Goal: Task Accomplishment & Management: Use online tool/utility

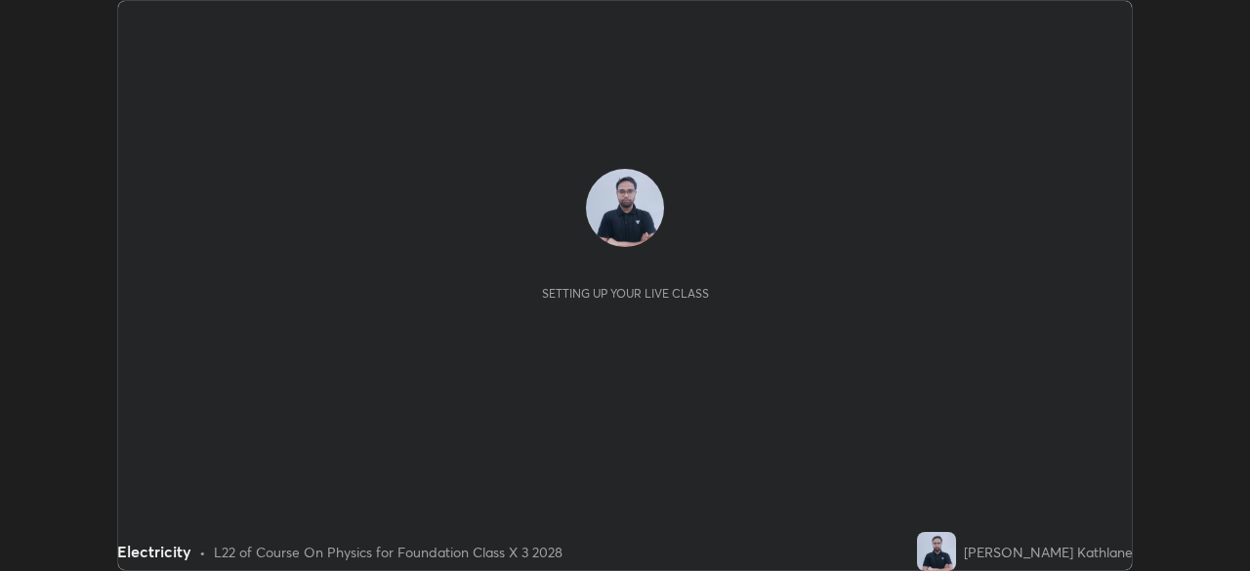
scroll to position [571, 1250]
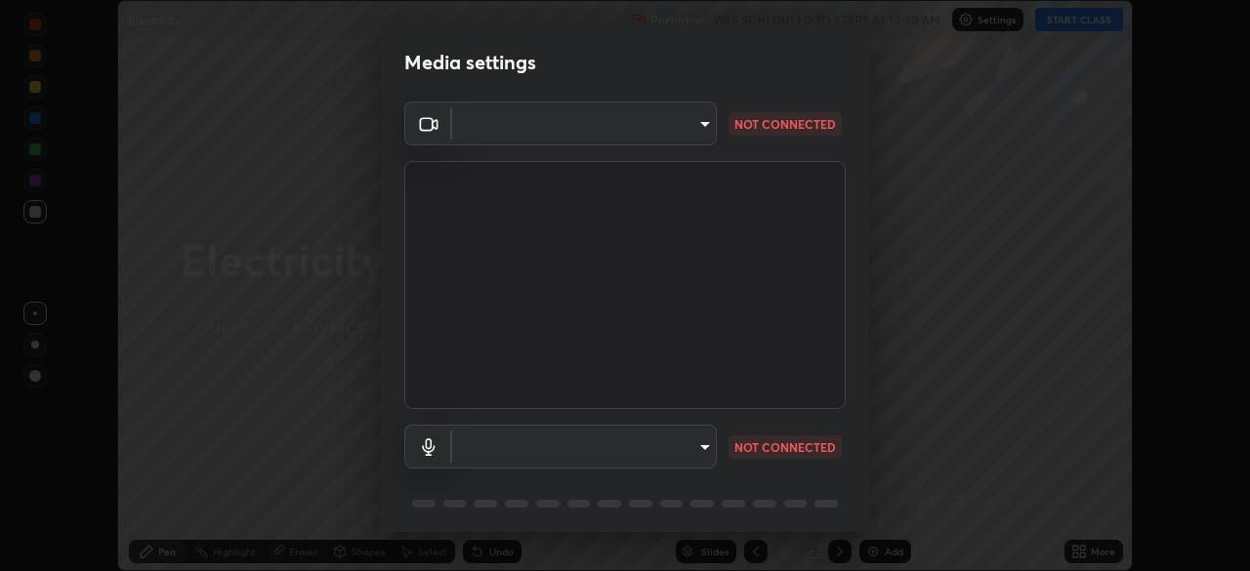
type input "ba13e312339ef8477216ddedc35df2f043033d031c8e6632ccfddaecbc9a7b0e"
type input "communications"
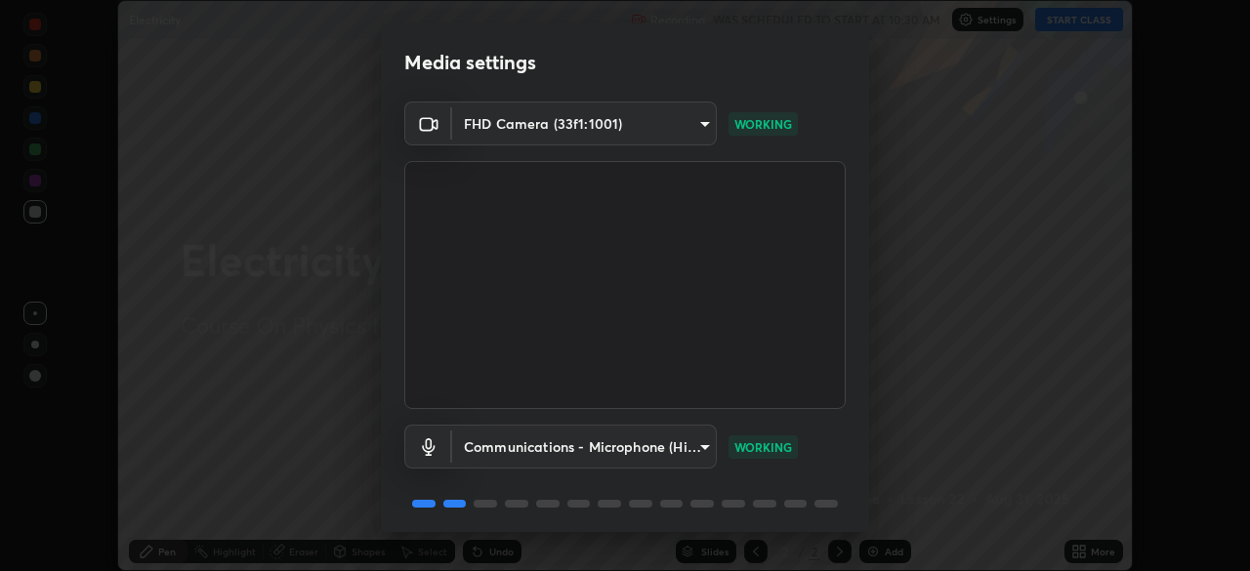
scroll to position [69, 0]
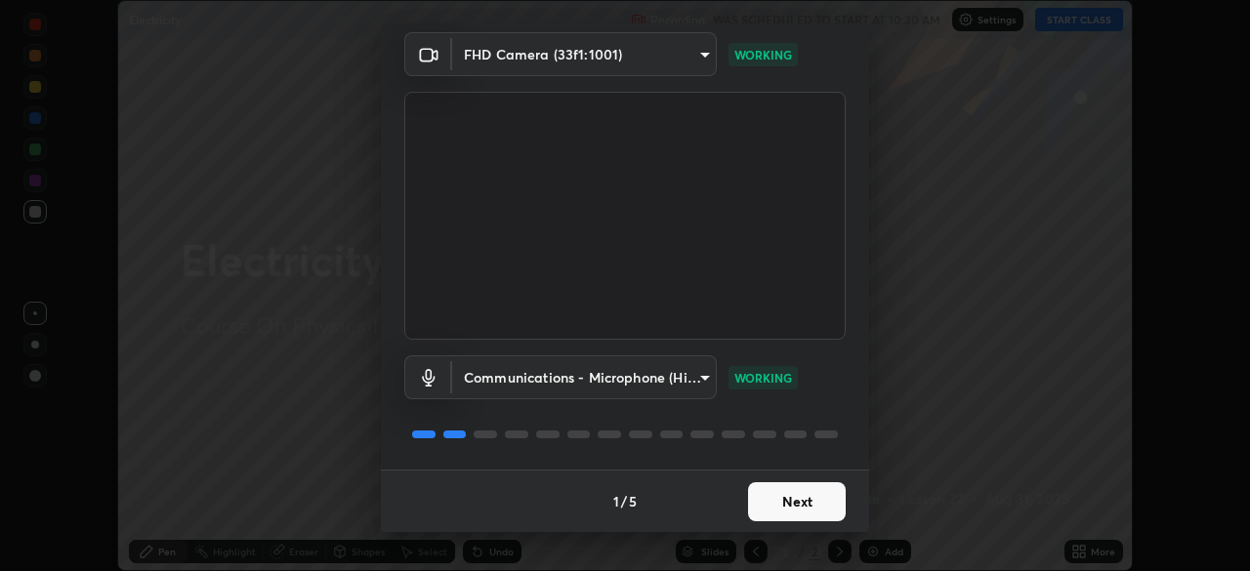
click at [811, 496] on button "Next" at bounding box center [797, 501] width 98 height 39
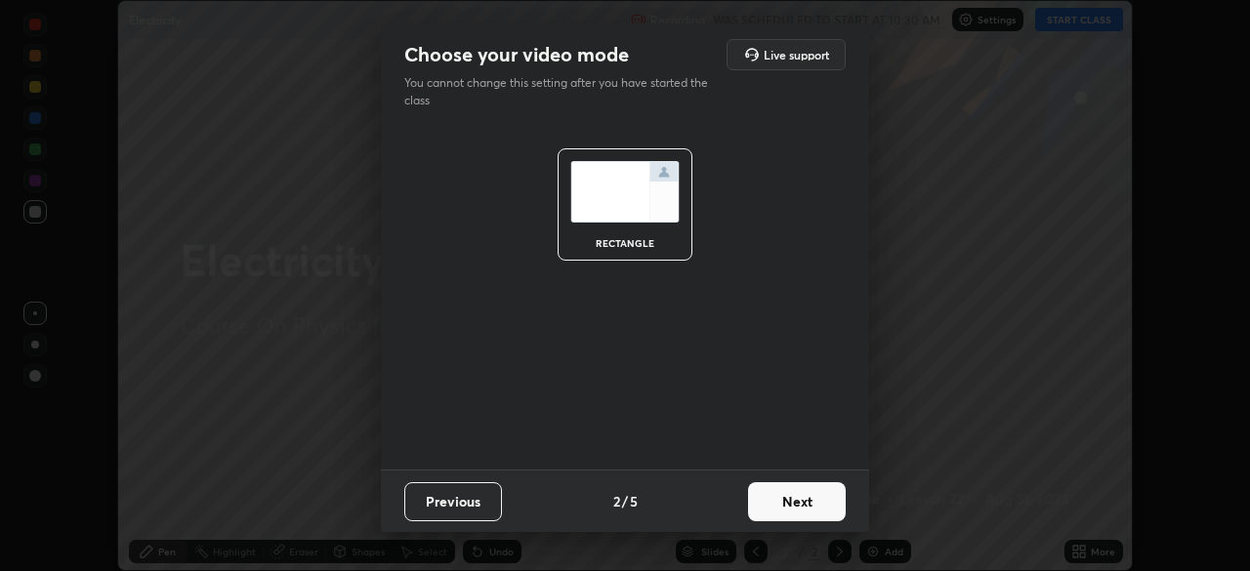
click at [790, 507] on button "Next" at bounding box center [797, 501] width 98 height 39
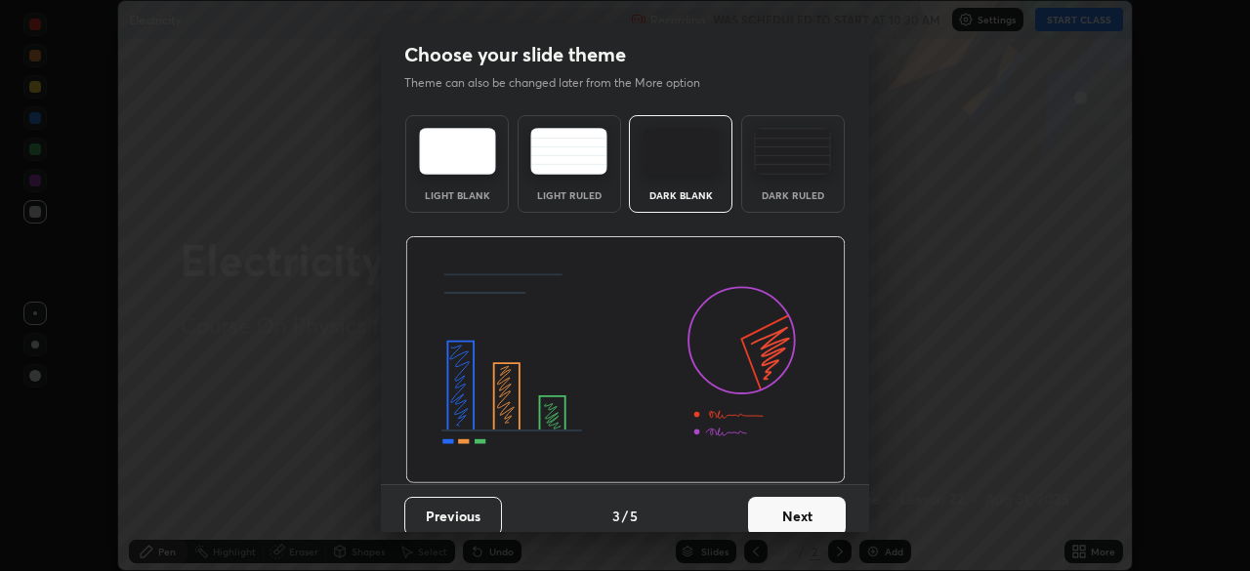
scroll to position [15, 0]
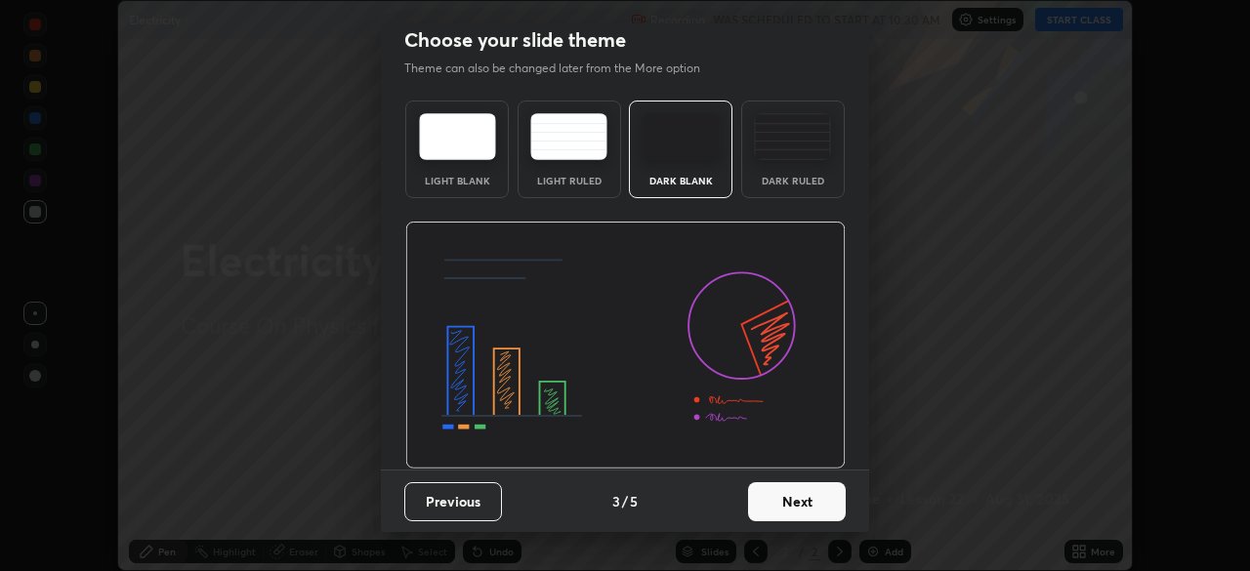
click at [782, 163] on div "Dark Ruled" at bounding box center [793, 150] width 104 height 98
click at [799, 498] on button "Next" at bounding box center [797, 501] width 98 height 39
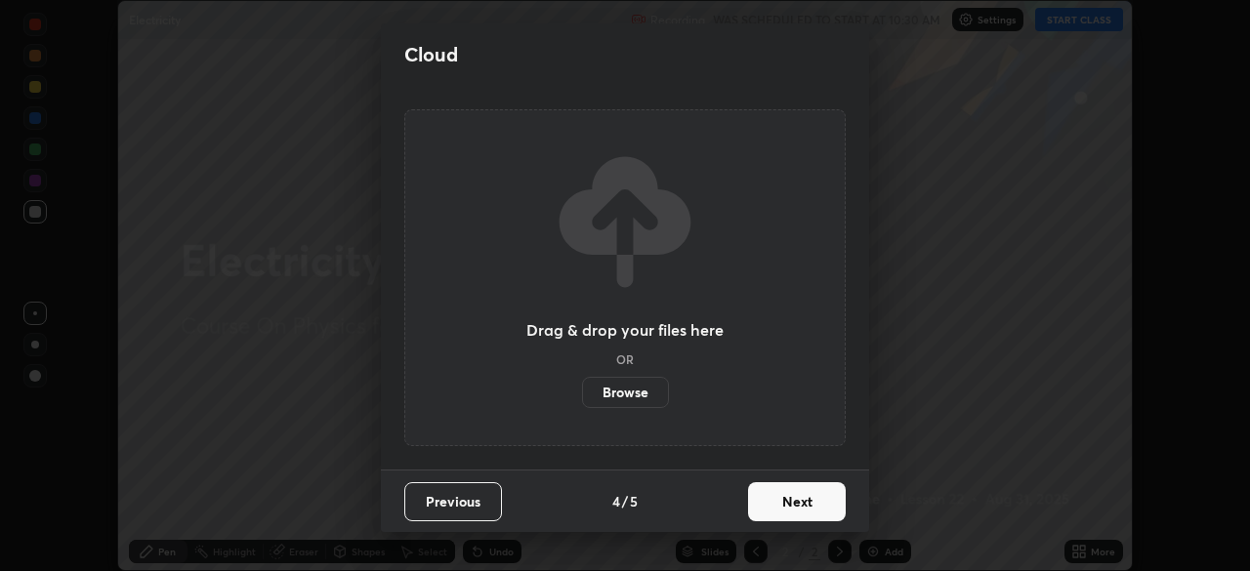
click at [796, 499] on button "Next" at bounding box center [797, 501] width 98 height 39
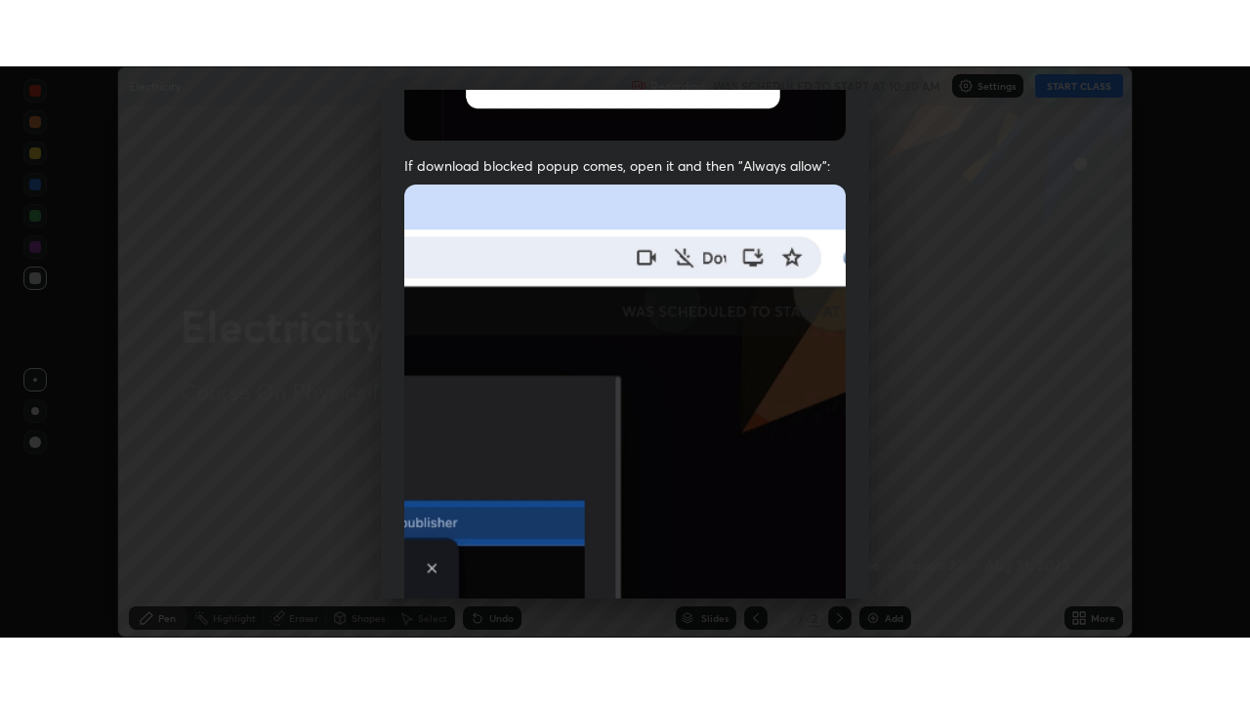
scroll to position [468, 0]
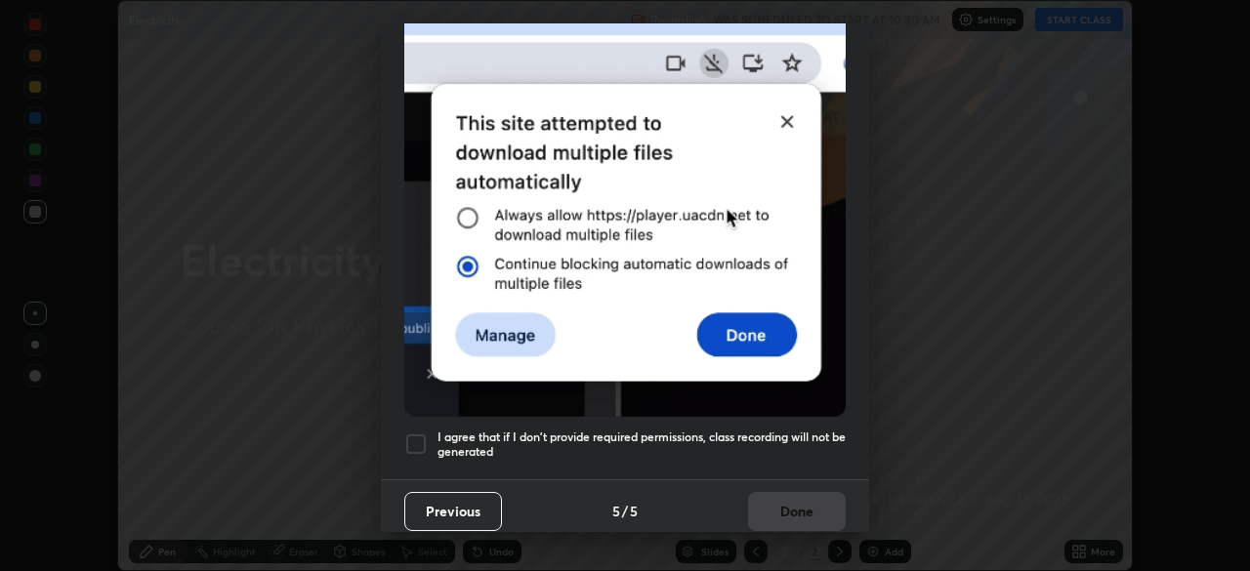
click at [708, 430] on h5 "I agree that if I don't provide required permissions, class recording will not …" at bounding box center [642, 445] width 408 height 30
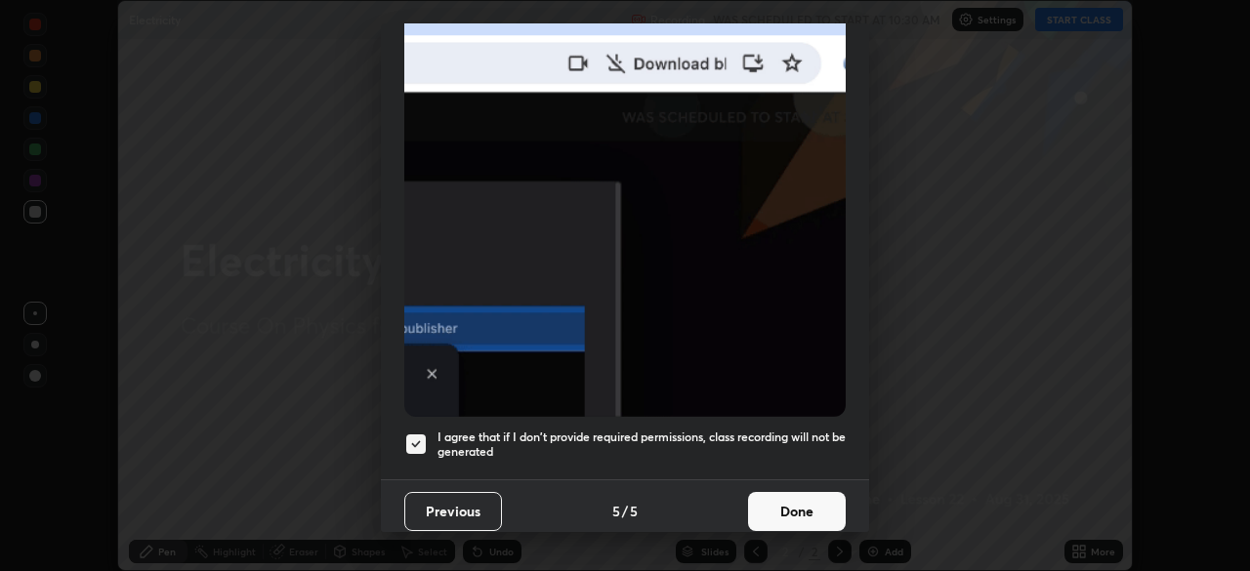
click at [776, 493] on button "Done" at bounding box center [797, 511] width 98 height 39
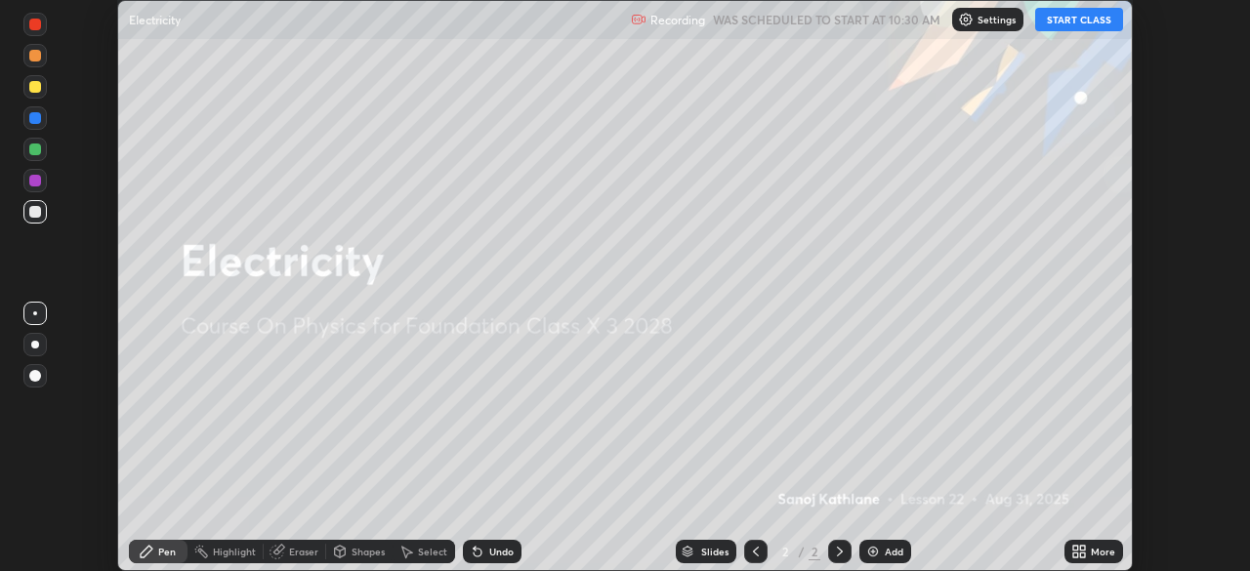
click at [1067, 22] on button "START CLASS" at bounding box center [1079, 19] width 88 height 23
click at [1101, 560] on div "More" at bounding box center [1093, 551] width 59 height 23
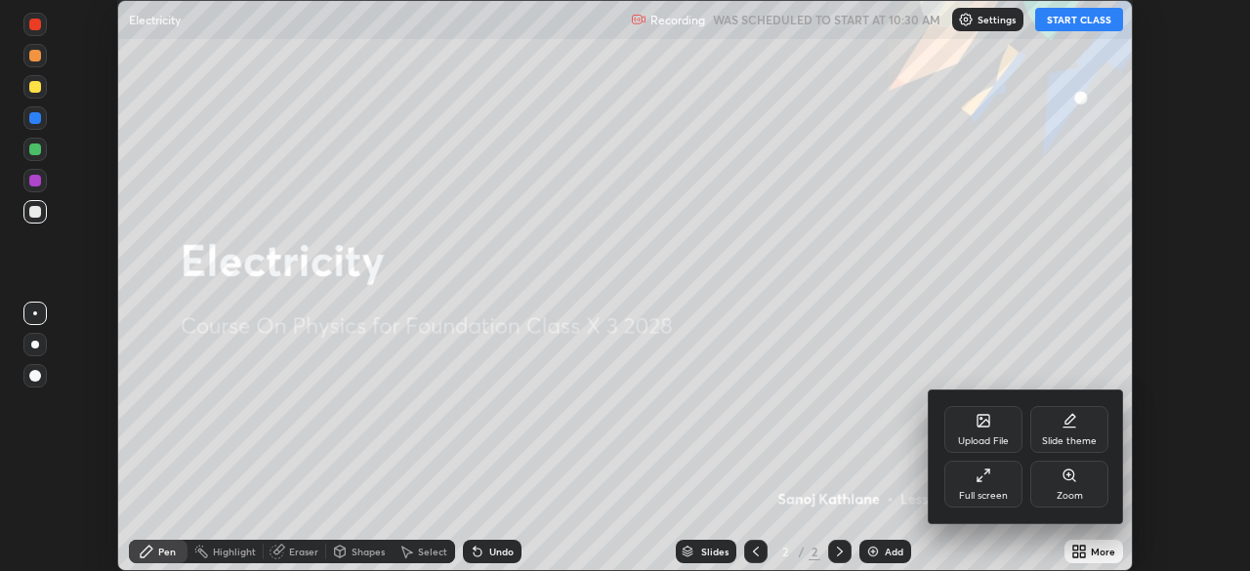
click at [995, 481] on div "Full screen" at bounding box center [983, 484] width 78 height 47
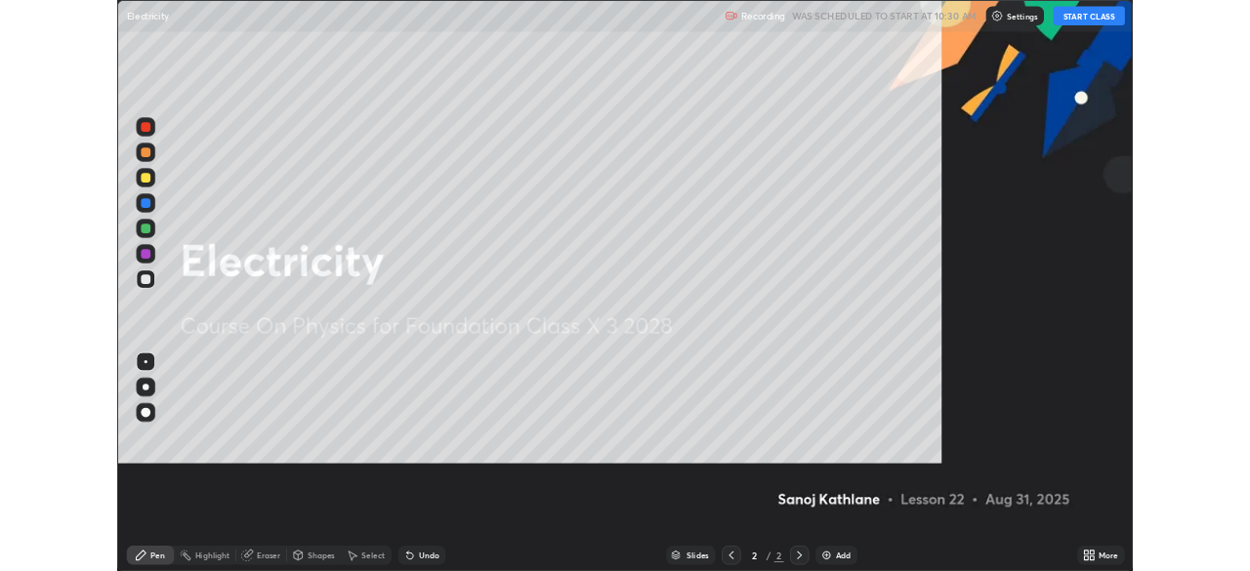
scroll to position [703, 1250]
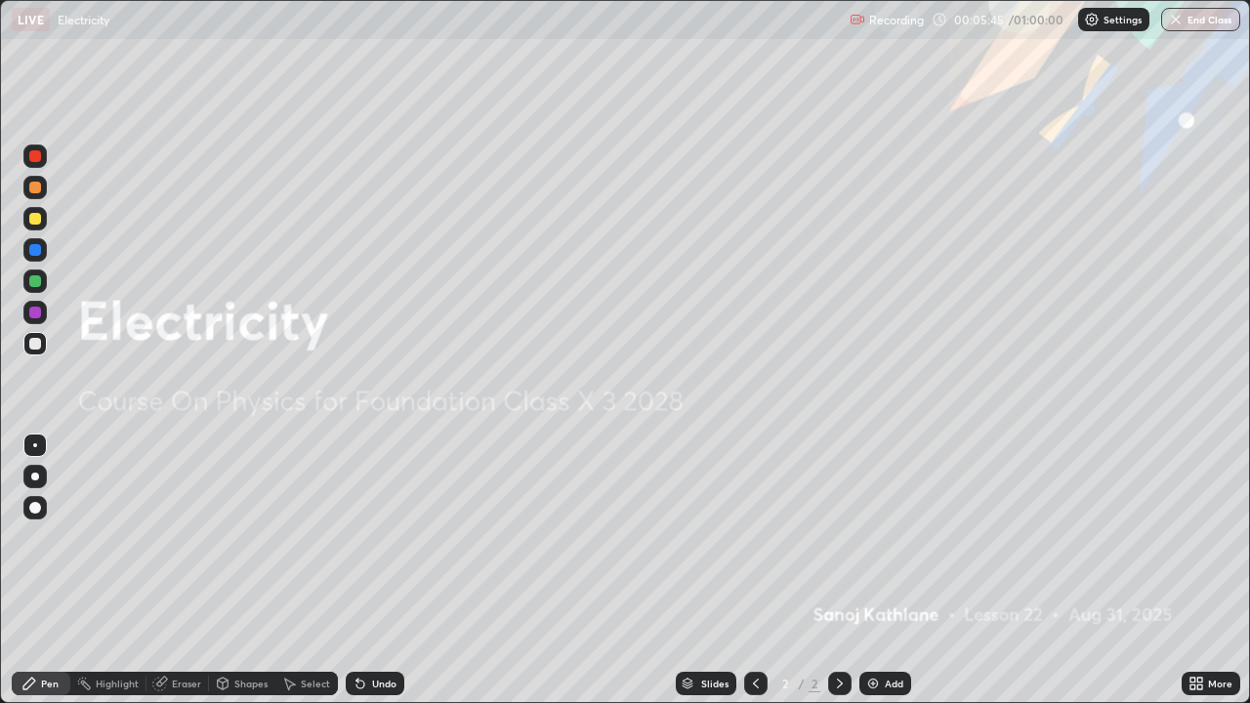
click at [1195, 570] on icon at bounding box center [1196, 684] width 16 height 16
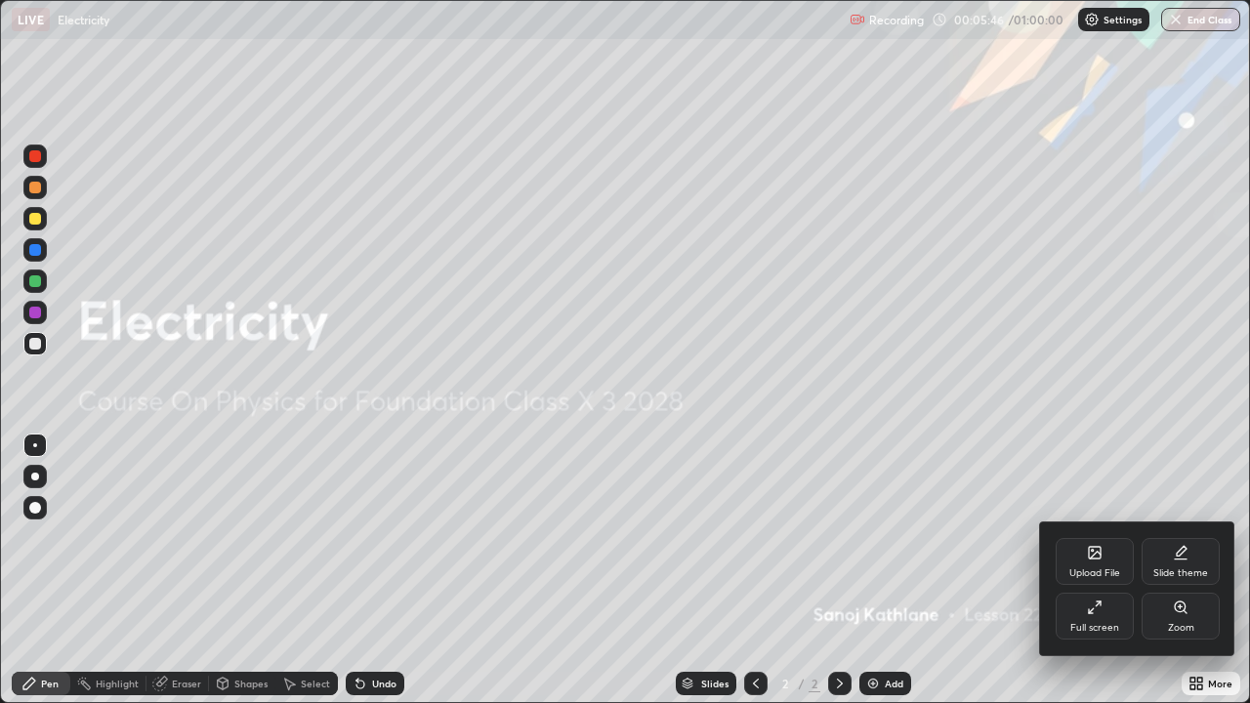
click at [1114, 570] on div "Full screen" at bounding box center [1094, 628] width 49 height 10
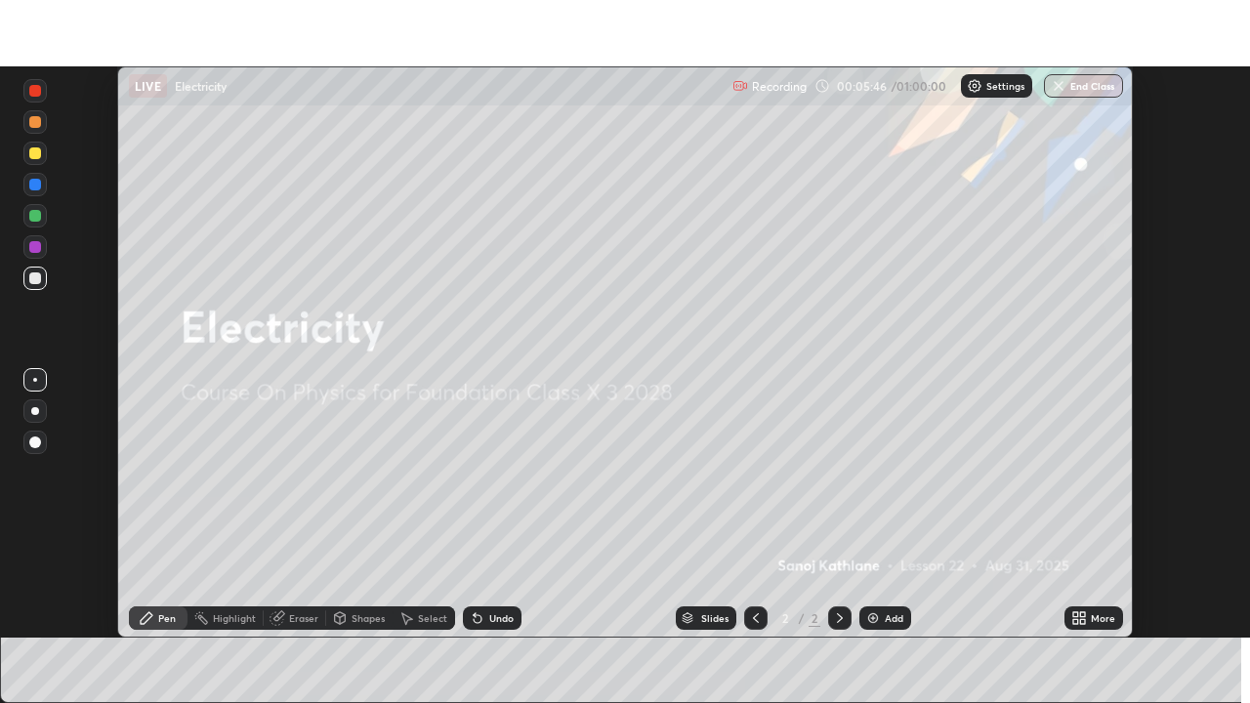
scroll to position [97085, 96407]
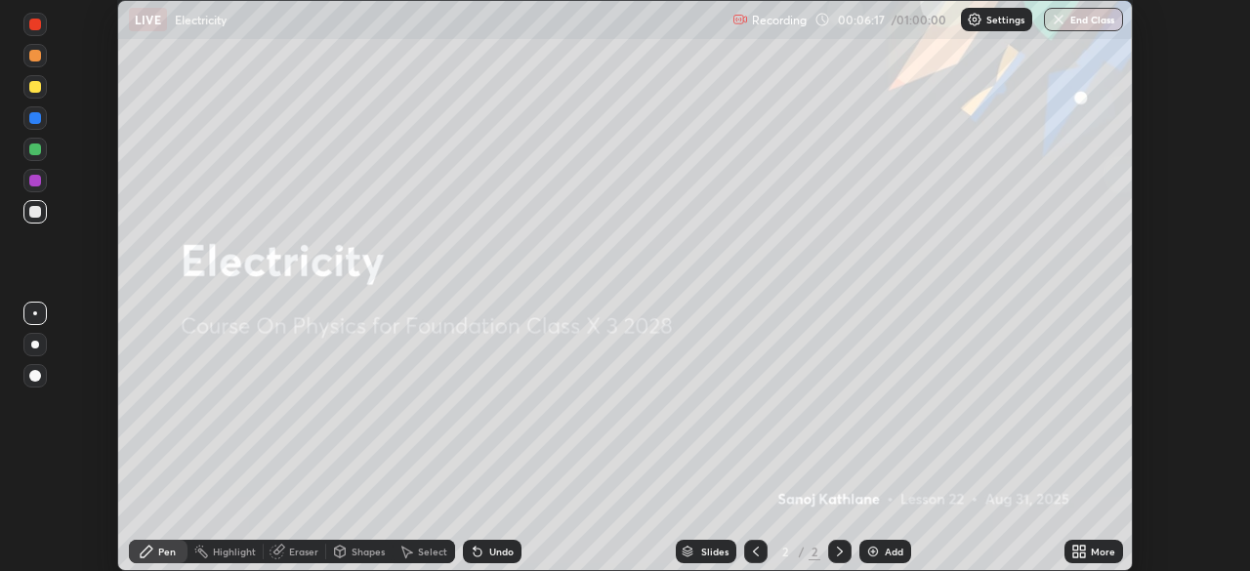
click at [1082, 557] on icon at bounding box center [1082, 555] width 5 height 5
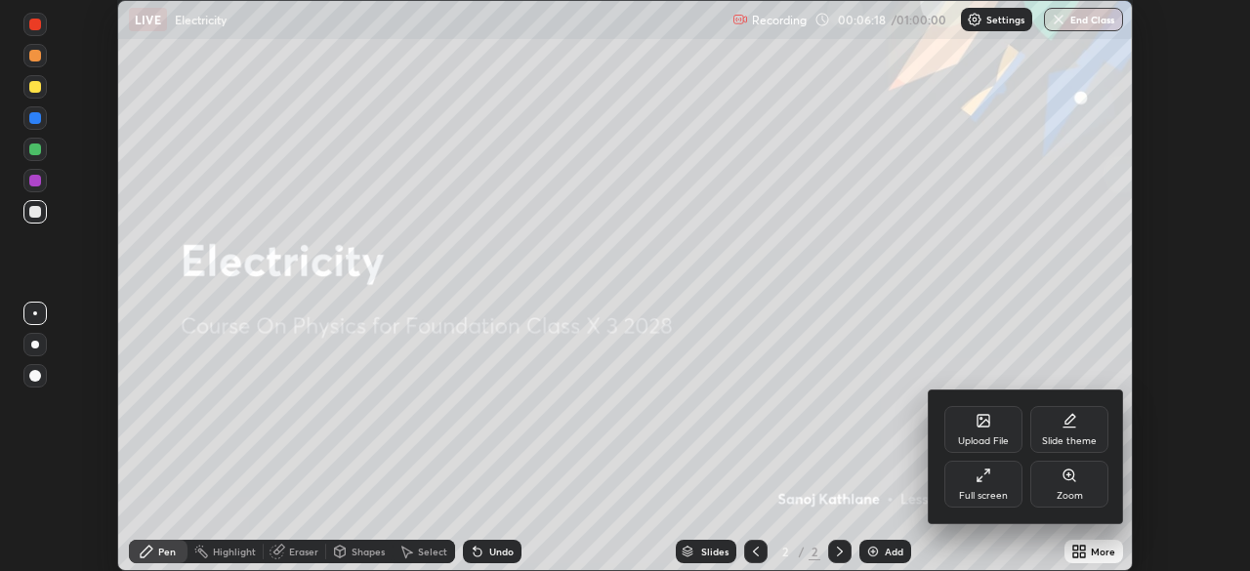
click at [977, 434] on div "Upload File" at bounding box center [983, 429] width 78 height 47
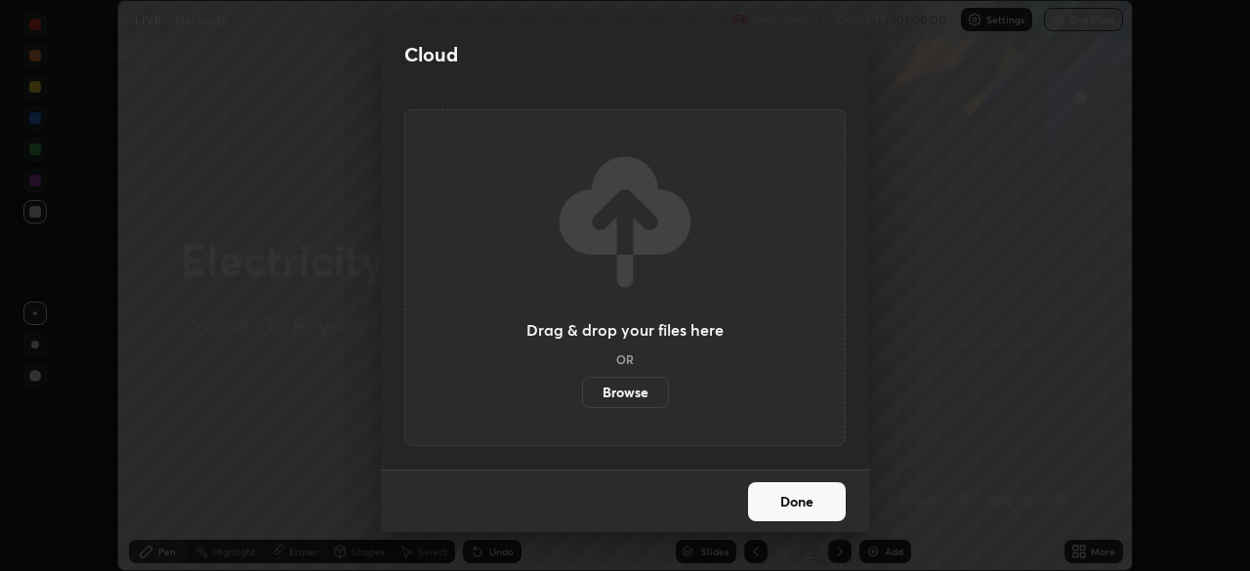
click at [609, 396] on label "Browse" at bounding box center [625, 392] width 87 height 31
click at [582, 396] on input "Browse" at bounding box center [582, 392] width 0 height 31
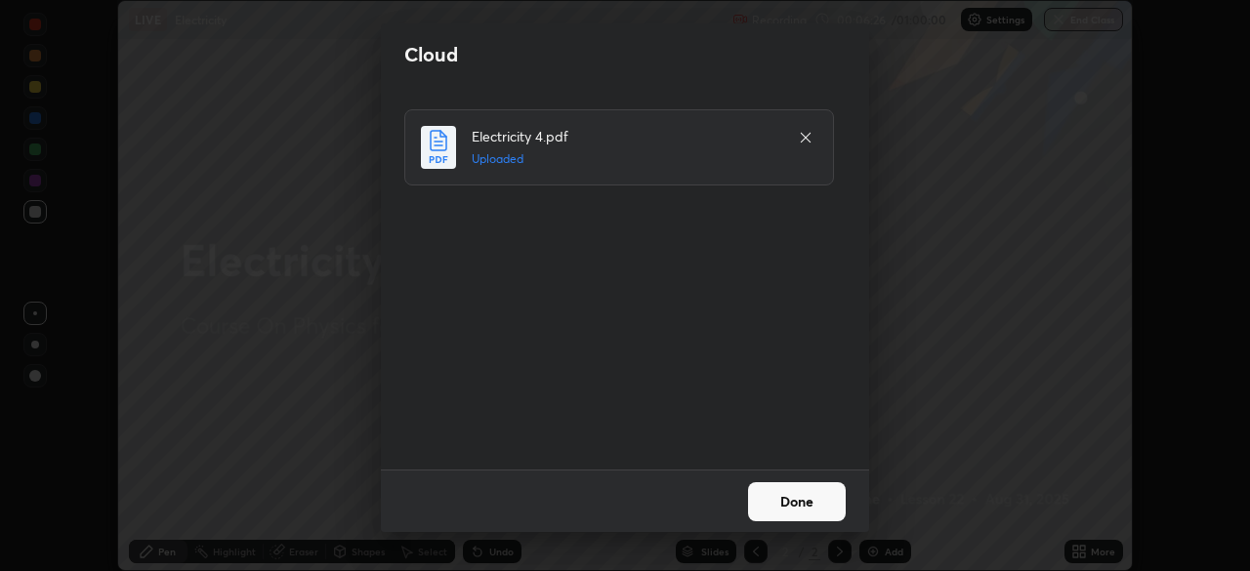
click at [806, 497] on button "Done" at bounding box center [797, 501] width 98 height 39
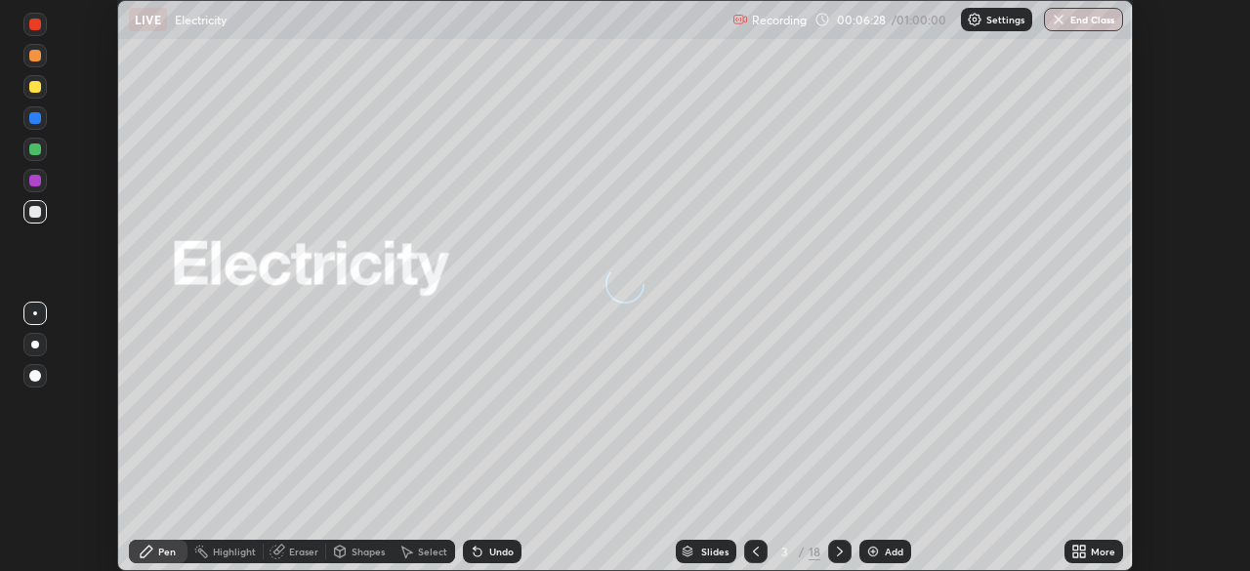
click at [1094, 557] on div "More" at bounding box center [1103, 552] width 24 height 10
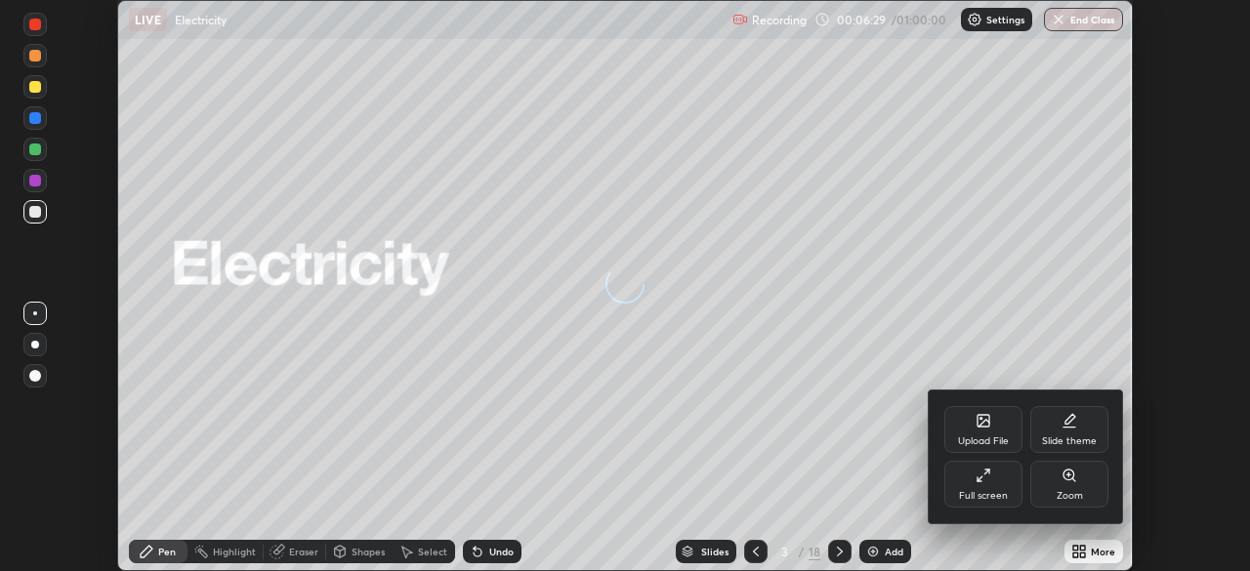
click at [1003, 485] on div "Full screen" at bounding box center [983, 484] width 78 height 47
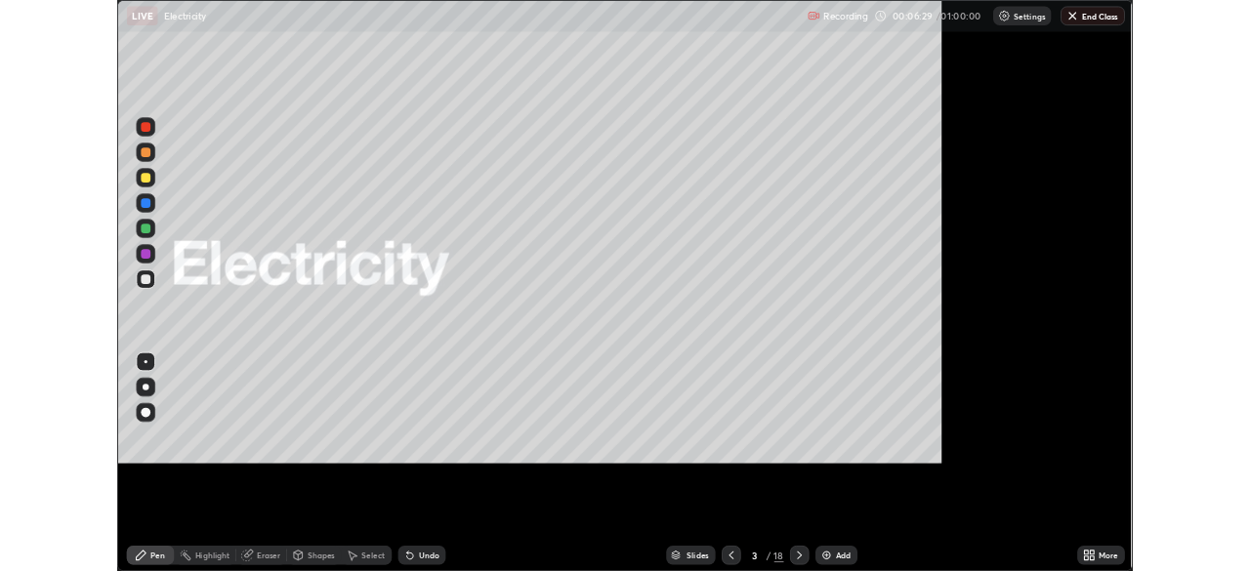
scroll to position [703, 1250]
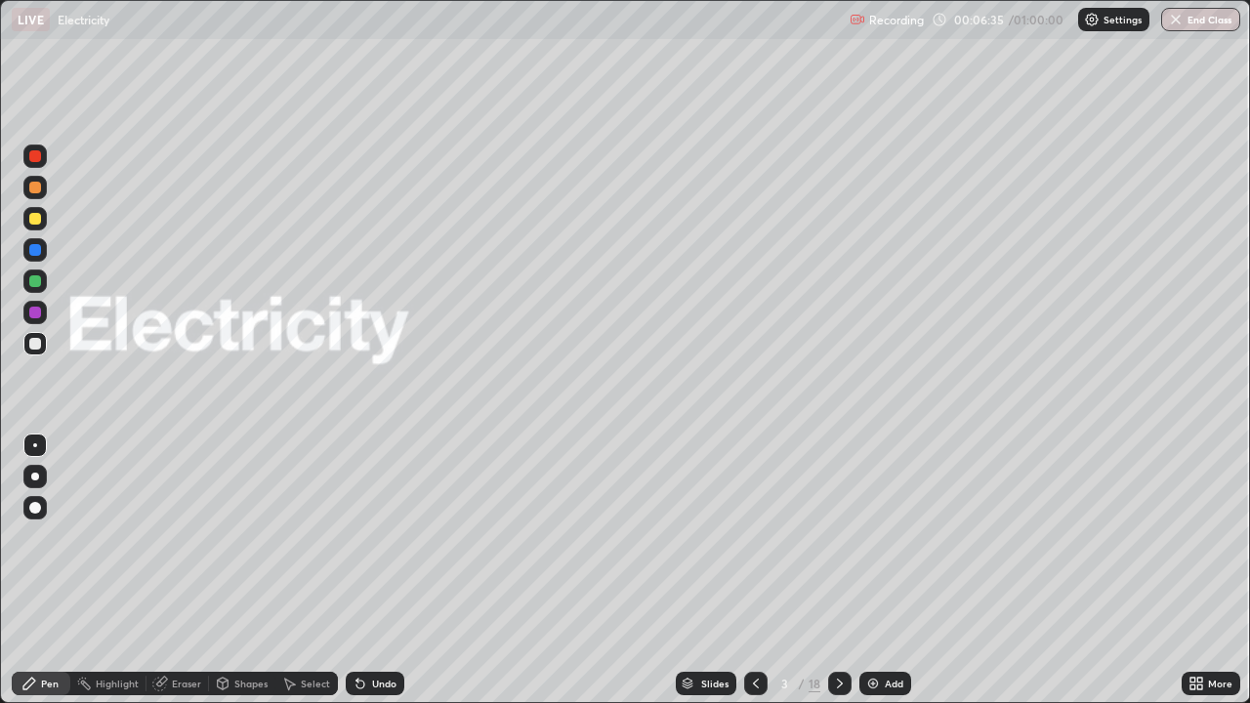
click at [837, 570] on icon at bounding box center [840, 684] width 6 height 10
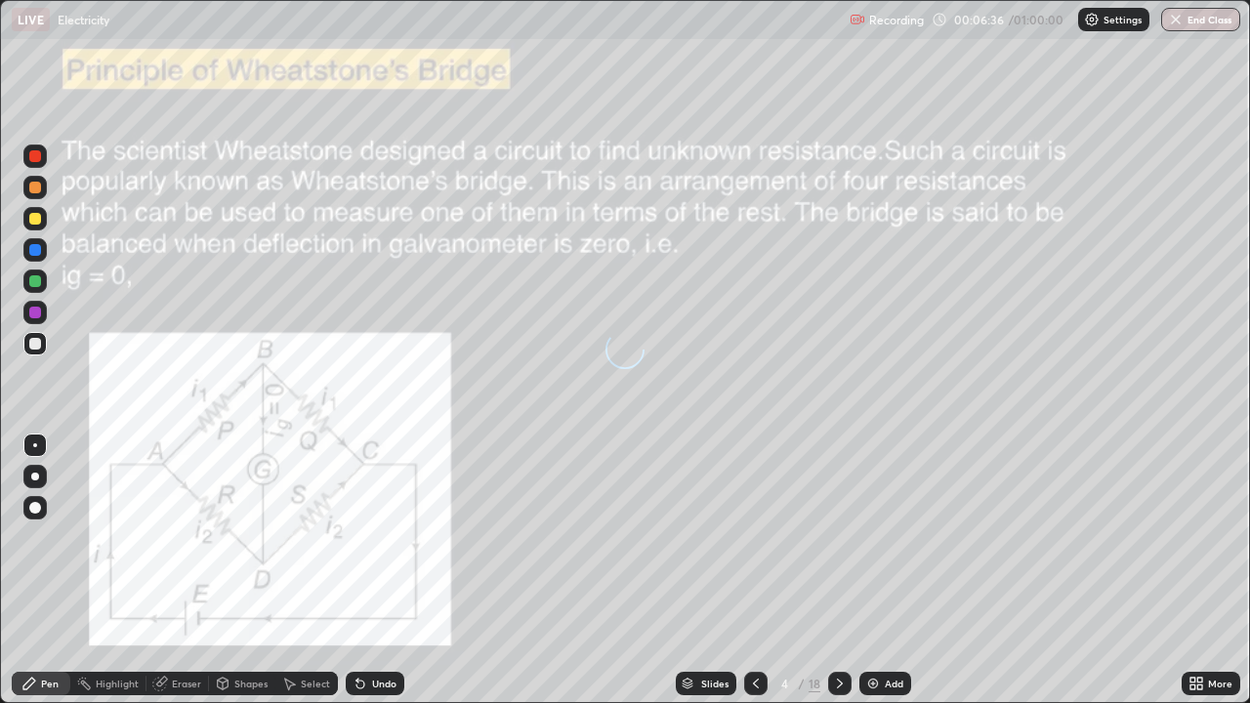
click at [838, 570] on icon at bounding box center [840, 684] width 16 height 16
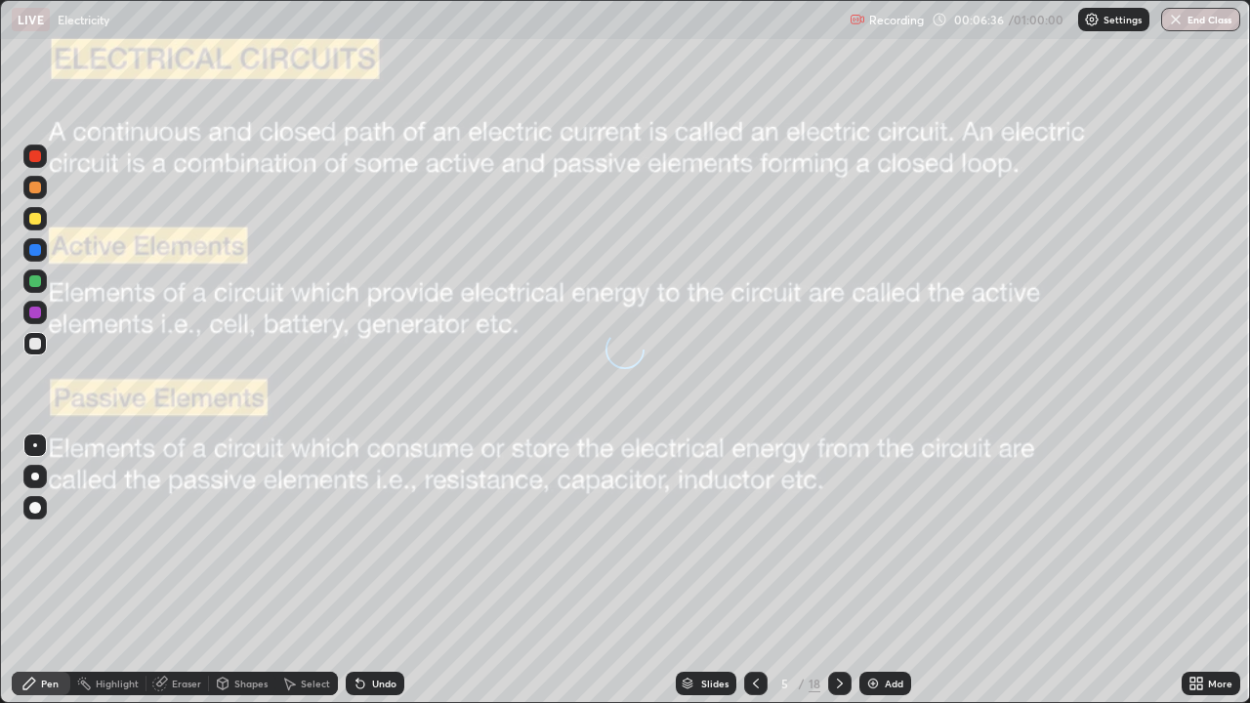
click at [841, 570] on div at bounding box center [839, 683] width 23 height 39
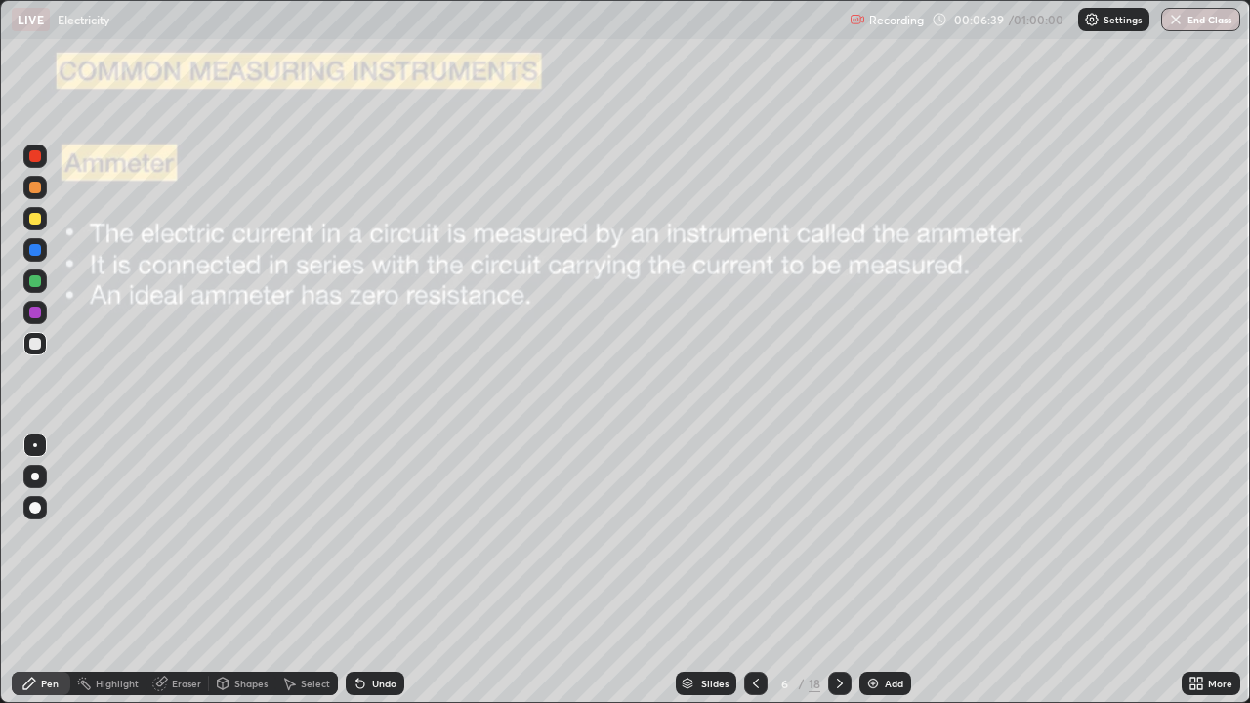
click at [837, 570] on icon at bounding box center [840, 684] width 6 height 10
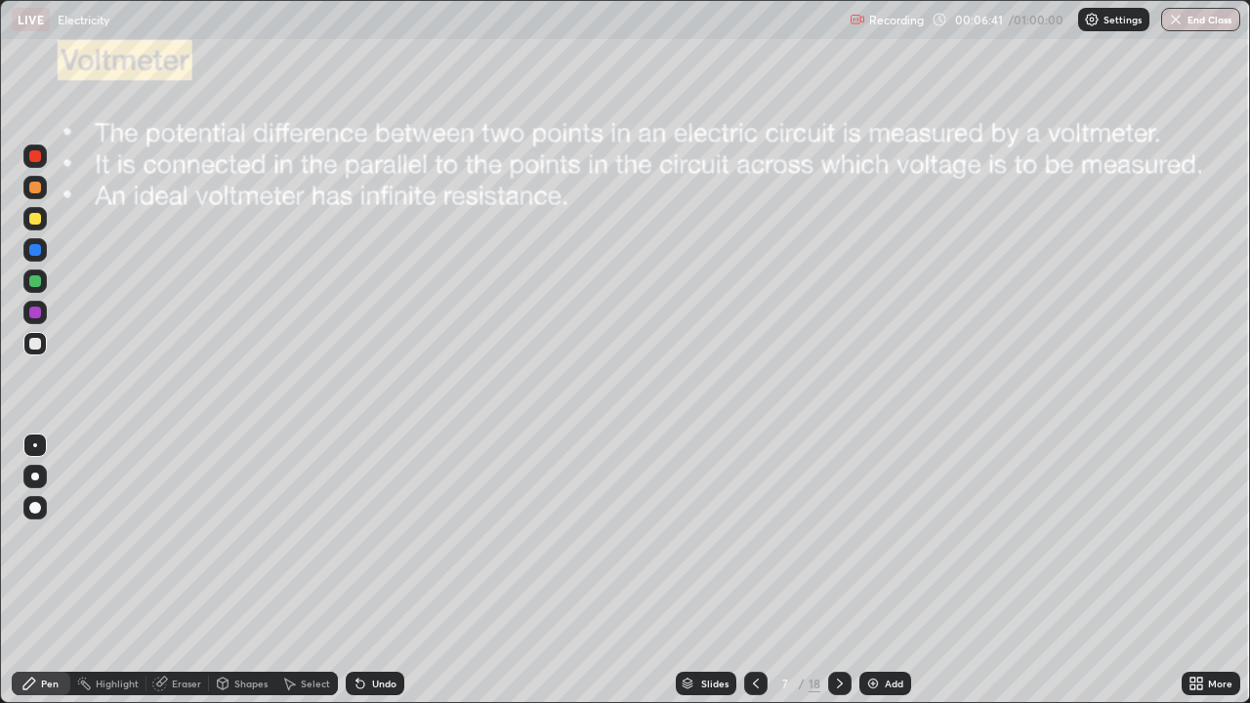
click at [844, 570] on icon at bounding box center [840, 684] width 16 height 16
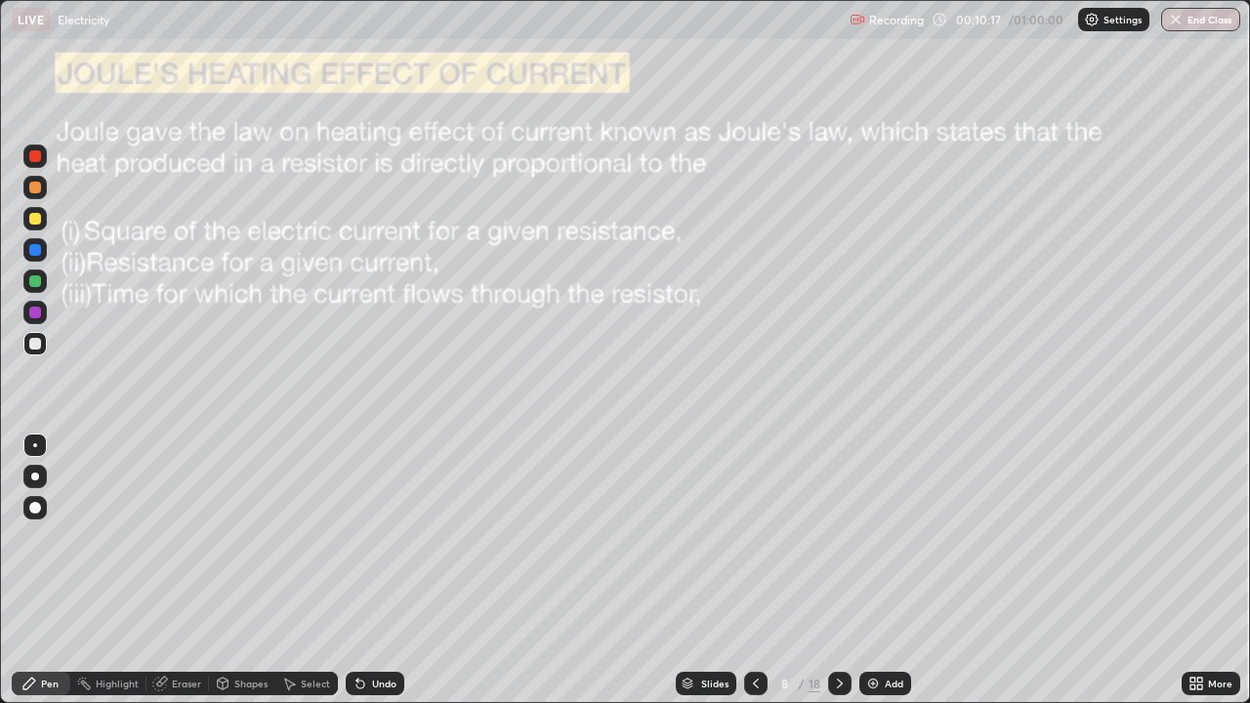
click at [37, 343] on div at bounding box center [35, 344] width 12 height 12
click at [32, 280] on div at bounding box center [35, 281] width 12 height 12
click at [357, 570] on icon at bounding box center [360, 685] width 8 height 8
click at [37, 349] on div at bounding box center [35, 344] width 12 height 12
click at [837, 570] on div at bounding box center [839, 683] width 23 height 23
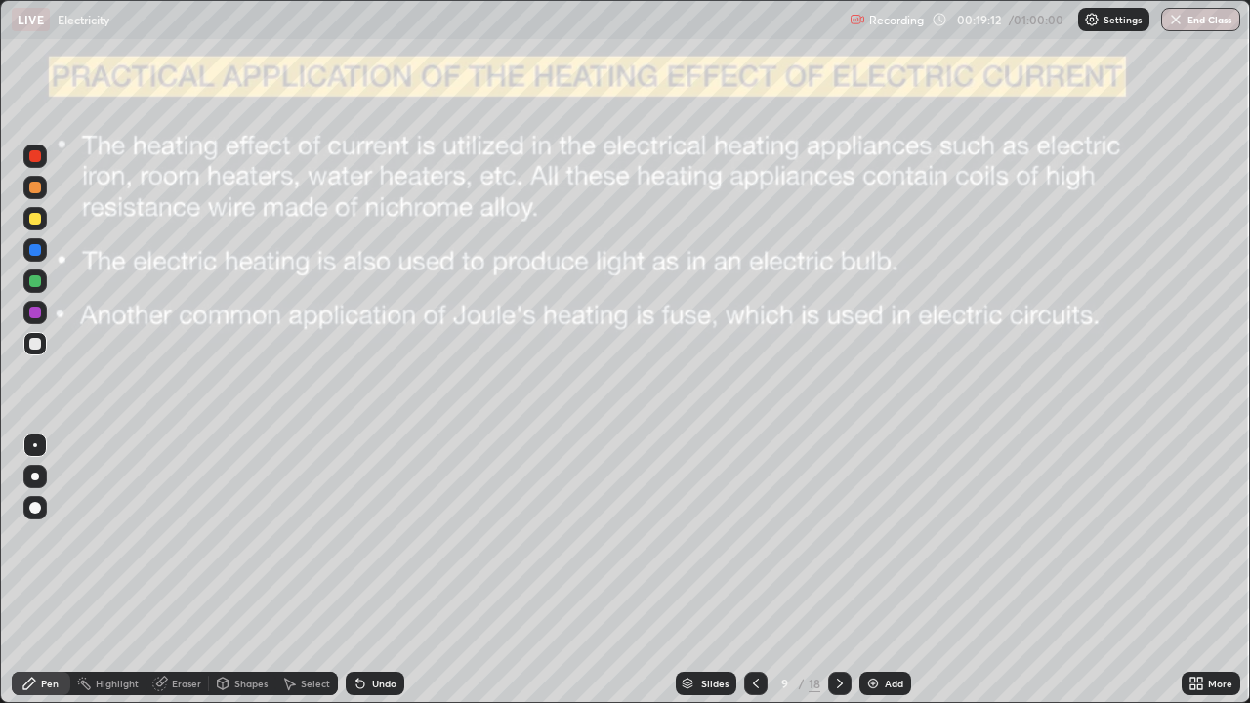
click at [836, 570] on icon at bounding box center [840, 684] width 16 height 16
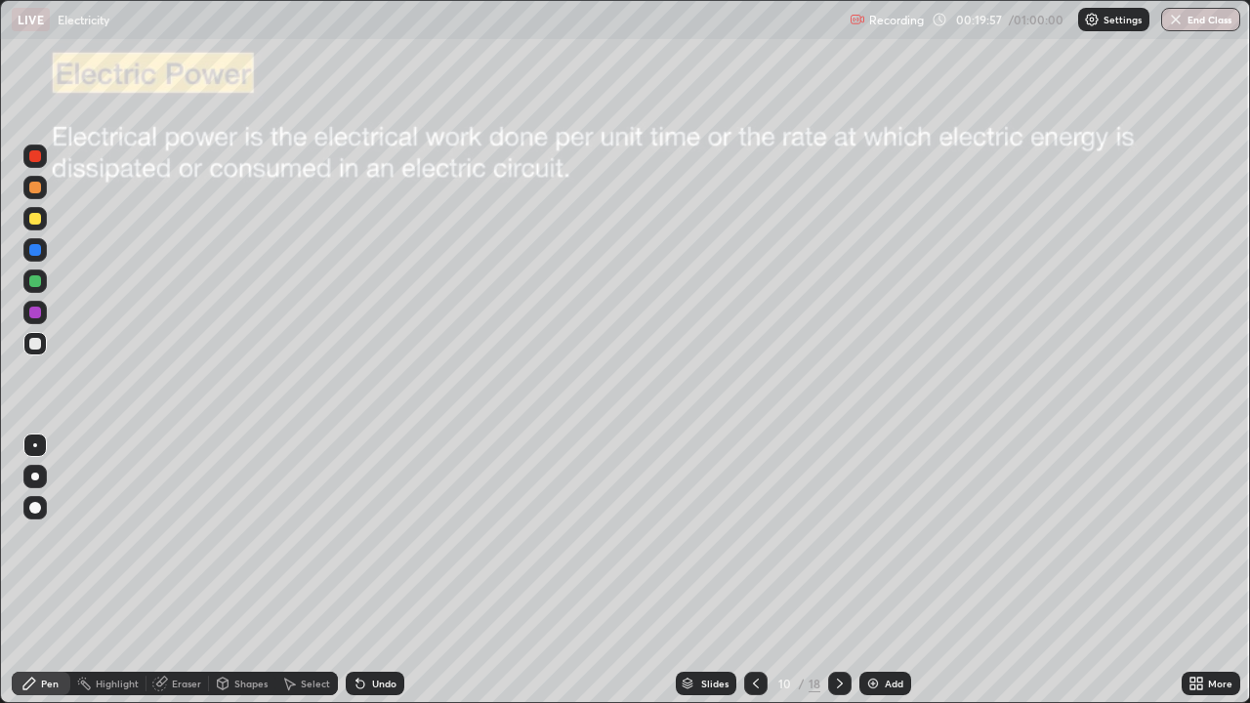
click at [30, 349] on div at bounding box center [35, 344] width 12 height 12
click at [375, 570] on div "Undo" at bounding box center [384, 684] width 24 height 10
click at [367, 570] on div "Undo" at bounding box center [375, 683] width 59 height 23
click at [371, 570] on div "Undo" at bounding box center [375, 683] width 59 height 23
click at [36, 340] on div at bounding box center [35, 344] width 12 height 12
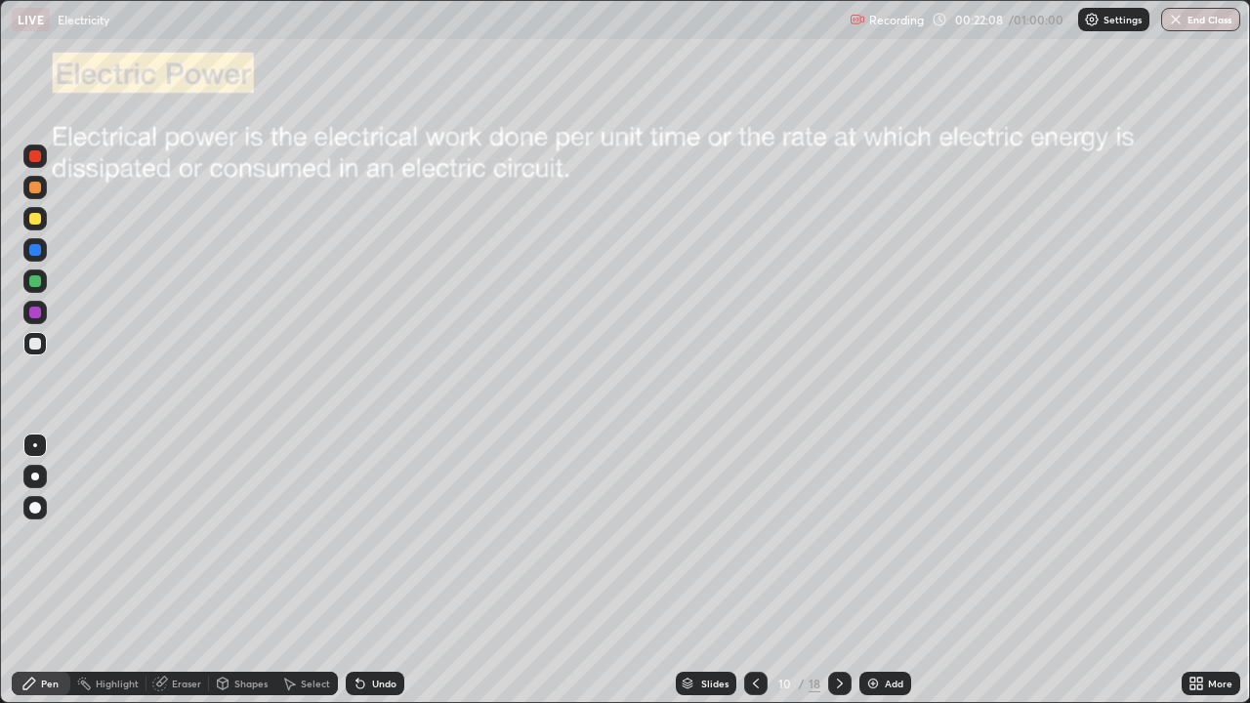
click at [37, 317] on div at bounding box center [35, 313] width 12 height 12
click at [36, 313] on div at bounding box center [35, 313] width 12 height 12
click at [377, 570] on div "Undo" at bounding box center [375, 683] width 59 height 23
click at [365, 570] on div "Undo" at bounding box center [375, 683] width 59 height 23
click at [361, 570] on div "Undo" at bounding box center [375, 683] width 59 height 23
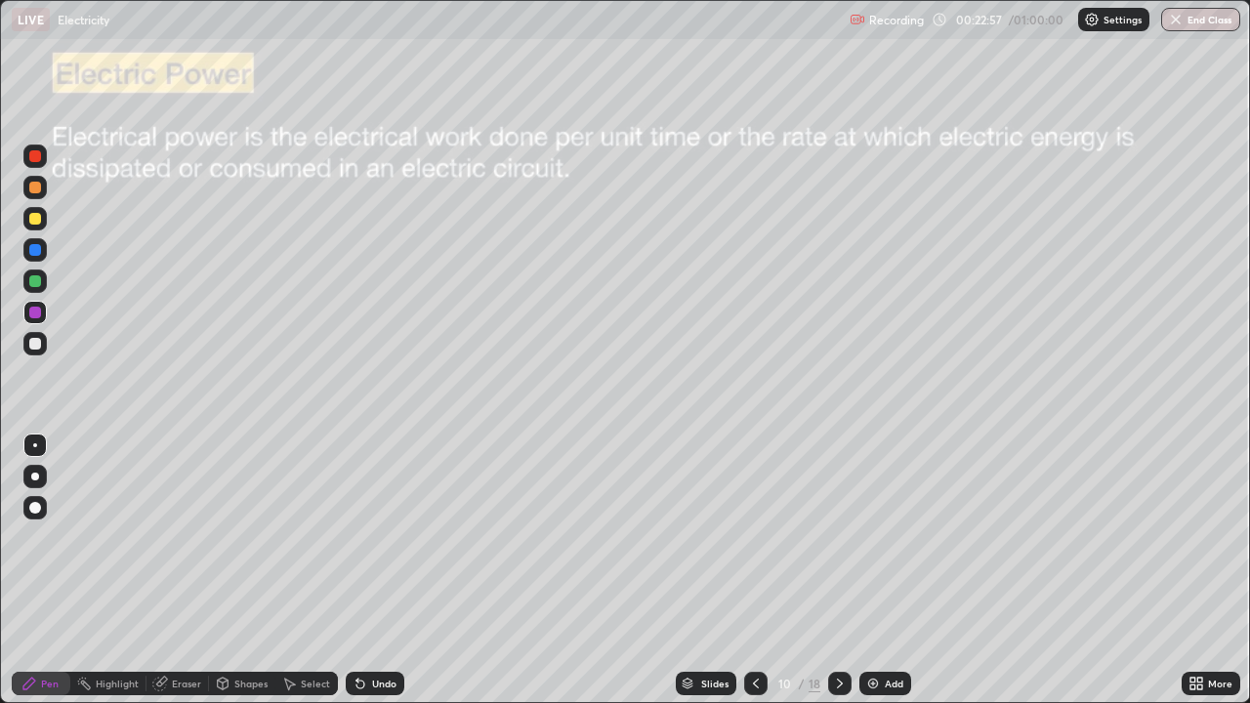
click at [301, 570] on div "Select" at bounding box center [315, 684] width 29 height 10
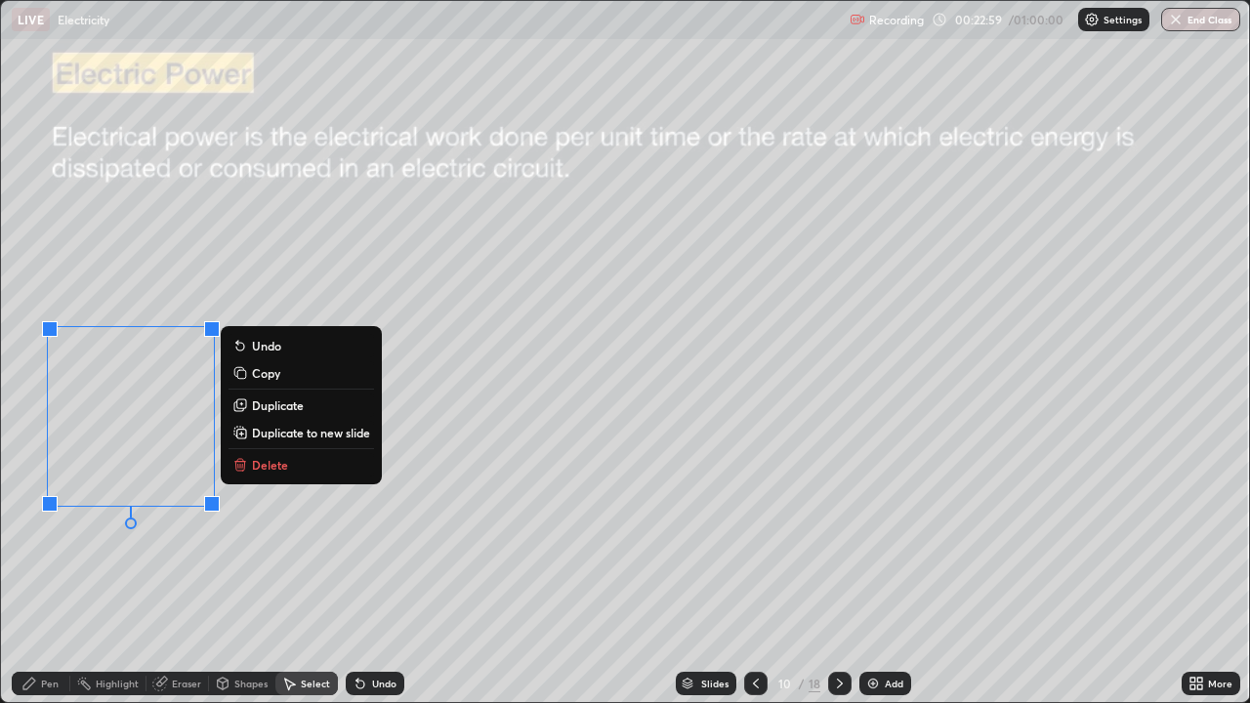
click at [253, 469] on p "Delete" at bounding box center [270, 465] width 36 height 16
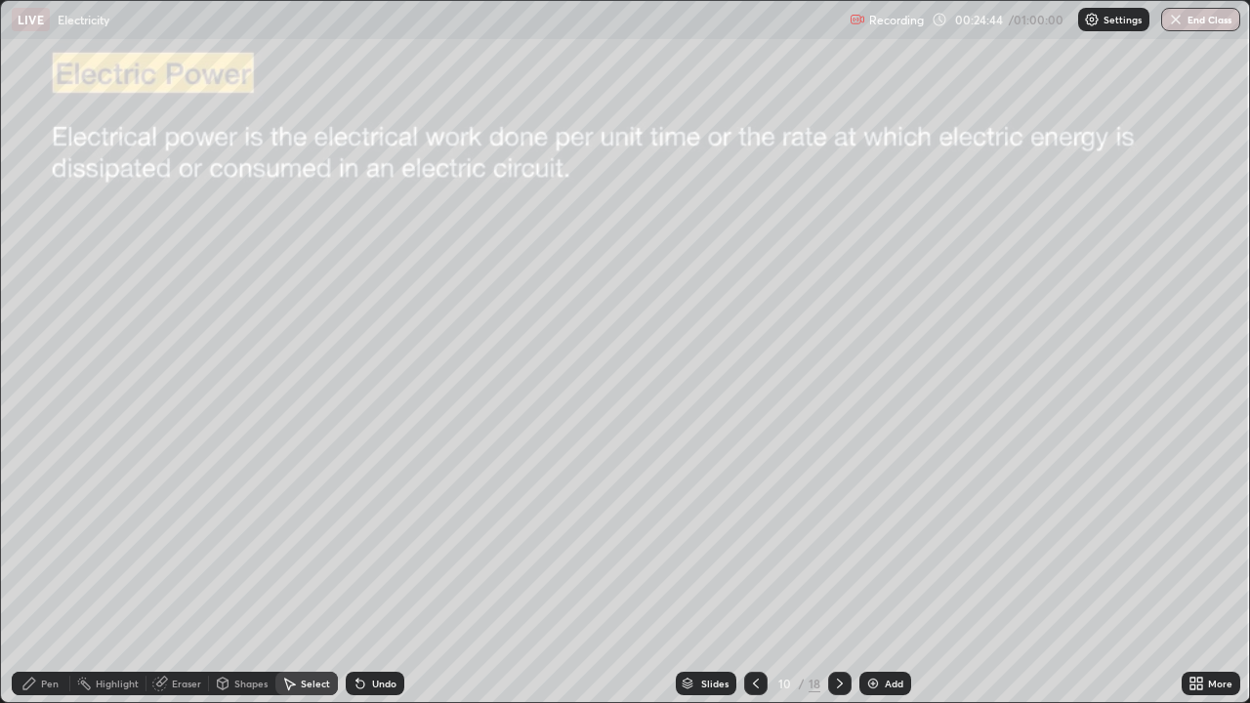
click at [840, 570] on div at bounding box center [839, 683] width 23 height 23
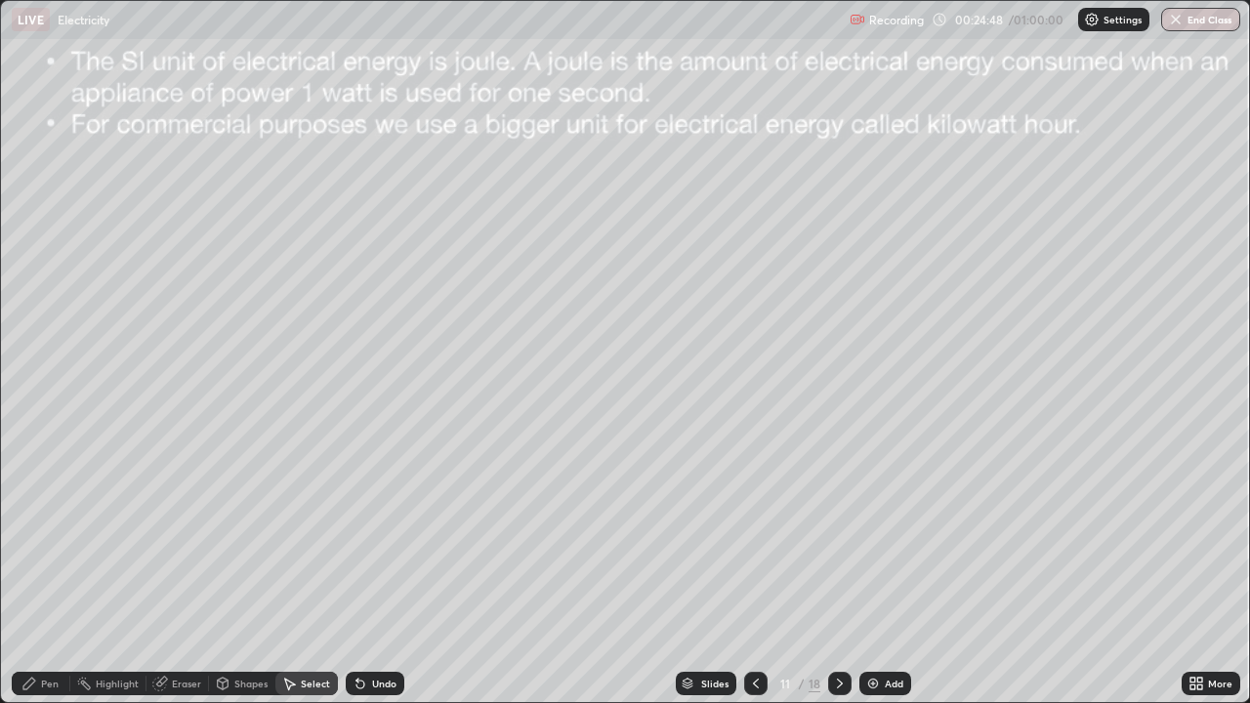
click at [31, 570] on icon at bounding box center [29, 684] width 12 height 12
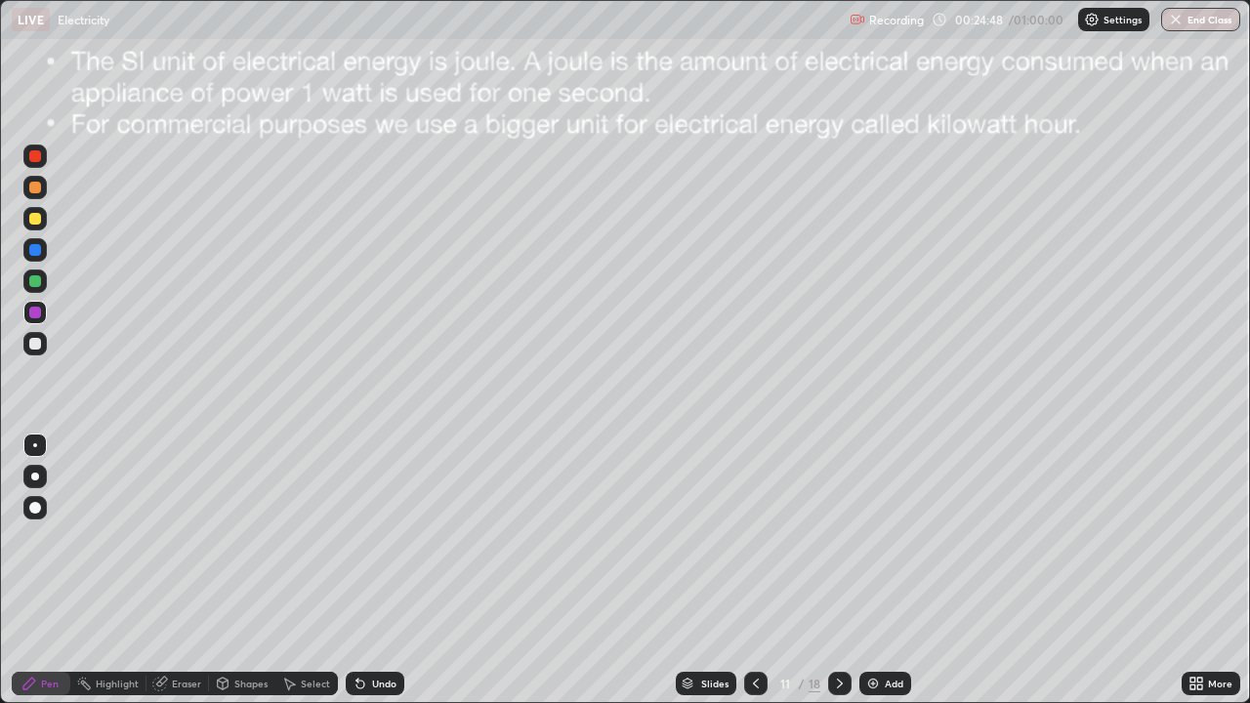
click at [23, 570] on icon at bounding box center [29, 684] width 12 height 12
click at [32, 188] on div at bounding box center [35, 188] width 12 height 12
click at [39, 343] on div at bounding box center [35, 344] width 12 height 12
click at [31, 348] on div at bounding box center [35, 344] width 12 height 12
click at [34, 345] on div at bounding box center [35, 344] width 12 height 12
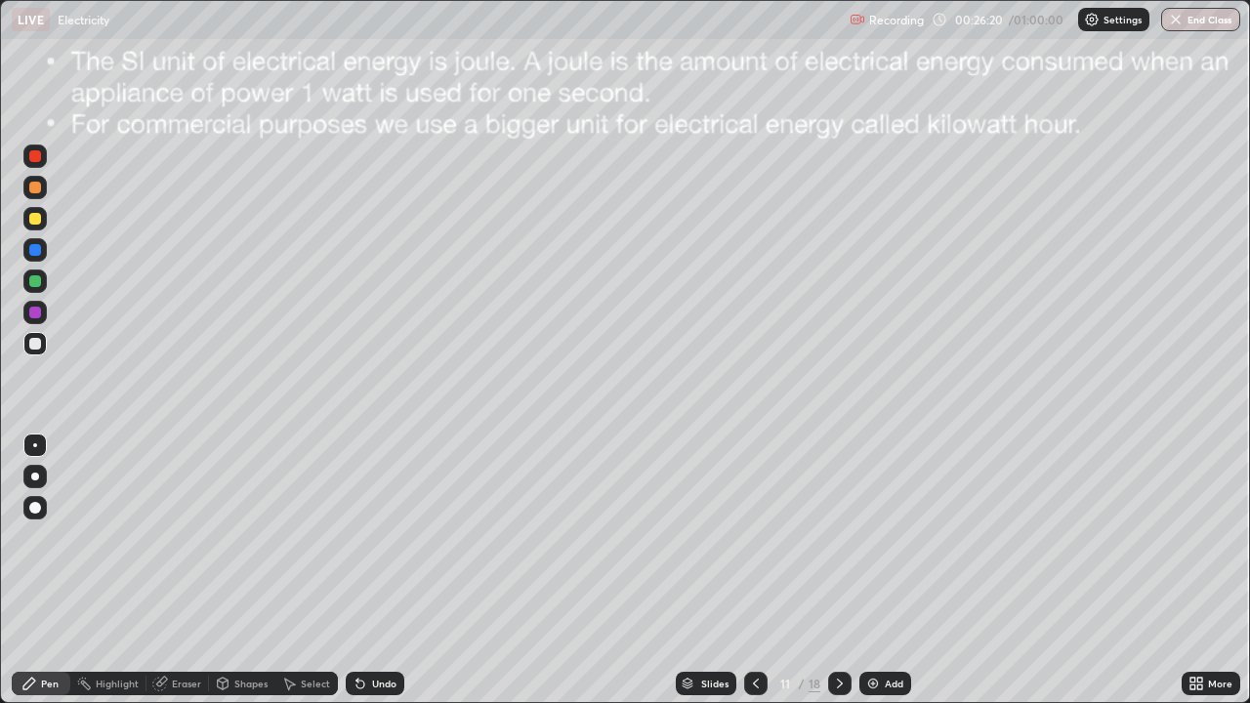
click at [367, 570] on div "Undo" at bounding box center [375, 683] width 59 height 23
click at [372, 570] on div "Undo" at bounding box center [384, 684] width 24 height 10
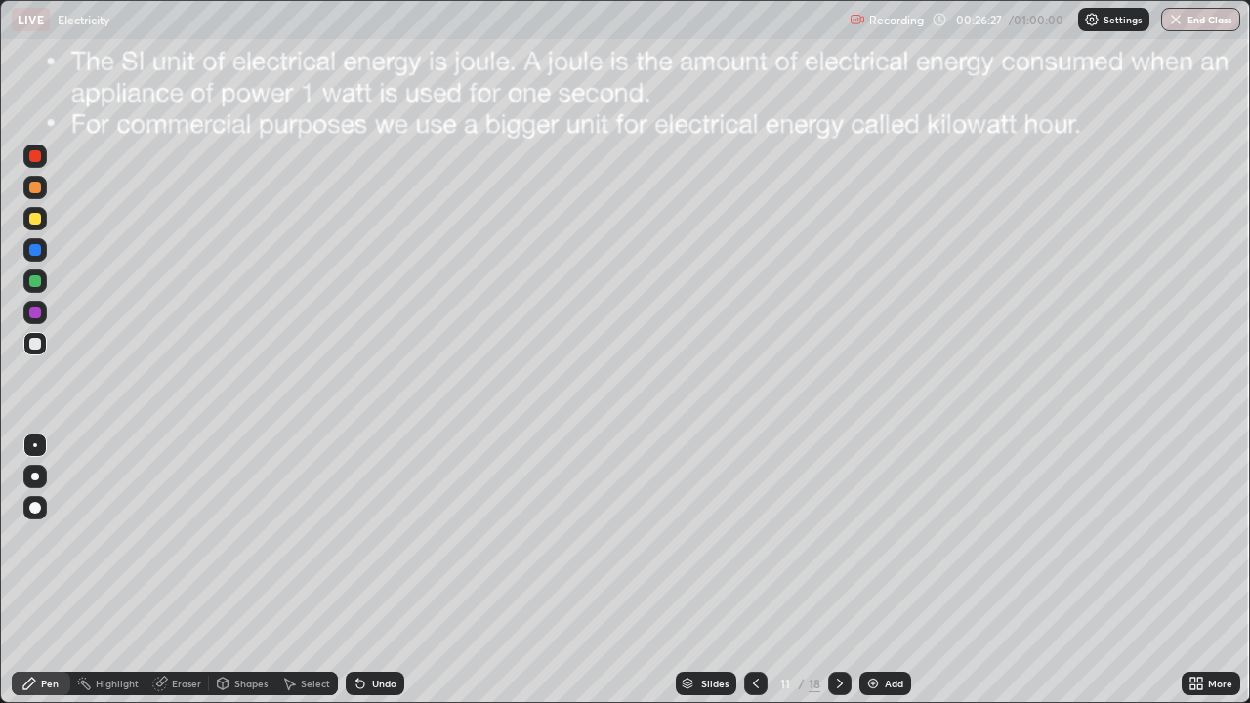
click at [367, 570] on div "Undo" at bounding box center [375, 683] width 59 height 23
click at [873, 570] on img at bounding box center [873, 684] width 16 height 16
click at [753, 570] on icon at bounding box center [756, 684] width 16 height 16
click at [838, 570] on icon at bounding box center [840, 684] width 16 height 16
click at [36, 345] on div at bounding box center [35, 344] width 12 height 12
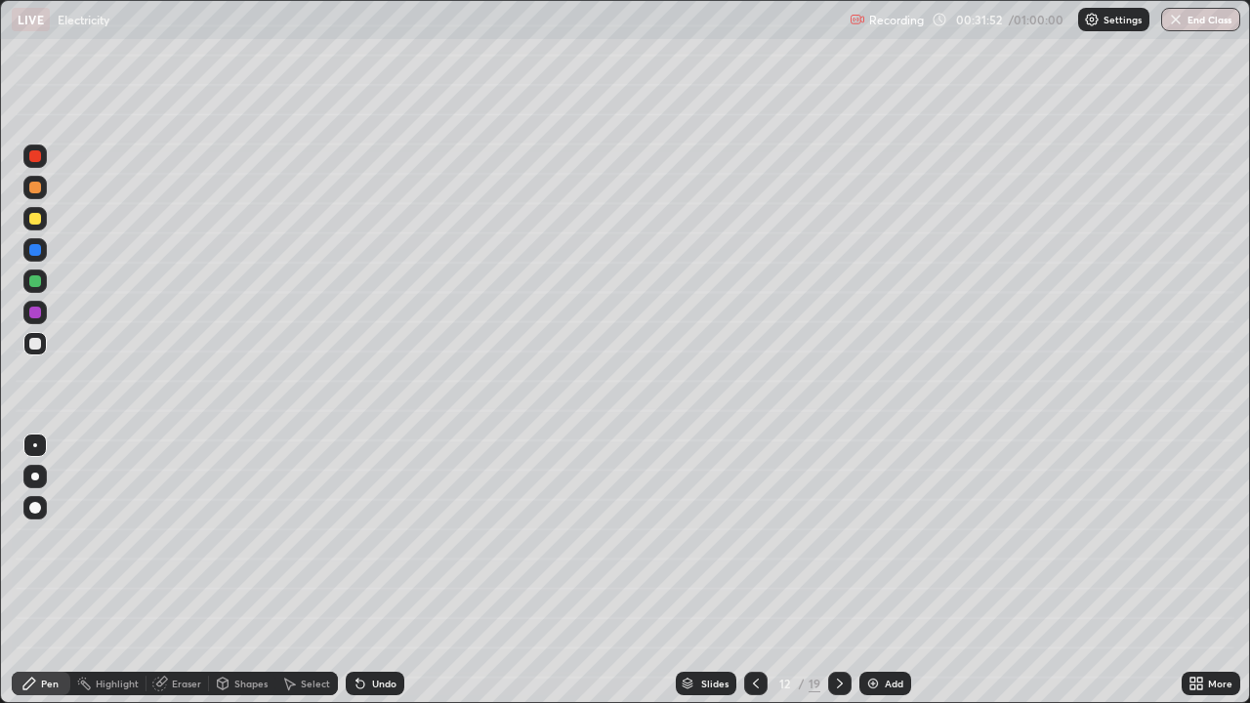
click at [838, 570] on icon at bounding box center [840, 684] width 16 height 16
click at [27, 314] on div at bounding box center [34, 312] width 23 height 23
click at [35, 344] on div at bounding box center [35, 344] width 12 height 12
click at [33, 478] on div at bounding box center [35, 477] width 8 height 8
click at [377, 570] on div "Undo" at bounding box center [384, 684] width 24 height 10
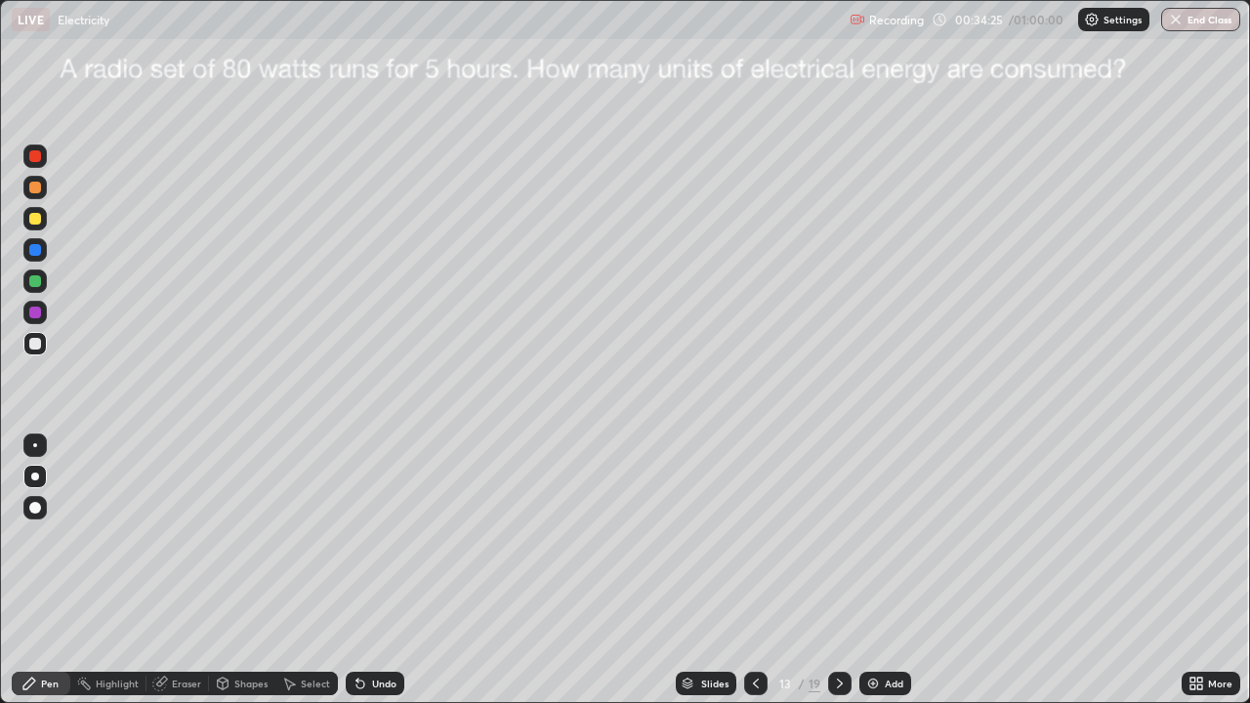
click at [838, 570] on icon at bounding box center [840, 684] width 16 height 16
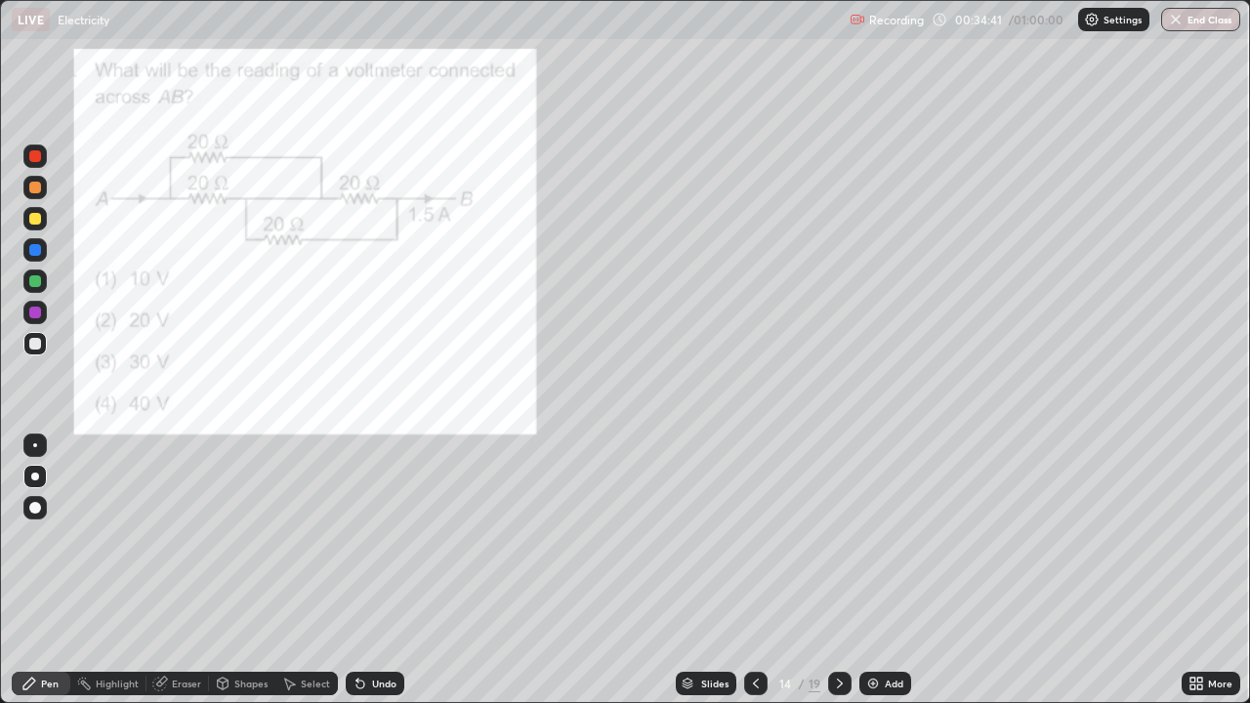
click at [32, 278] on div at bounding box center [35, 281] width 12 height 12
click at [16, 16] on div "LIVE" at bounding box center [31, 19] width 38 height 23
click at [37, 218] on div at bounding box center [35, 219] width 12 height 12
click at [38, 190] on div at bounding box center [35, 188] width 12 height 12
click at [35, 248] on div at bounding box center [35, 250] width 12 height 12
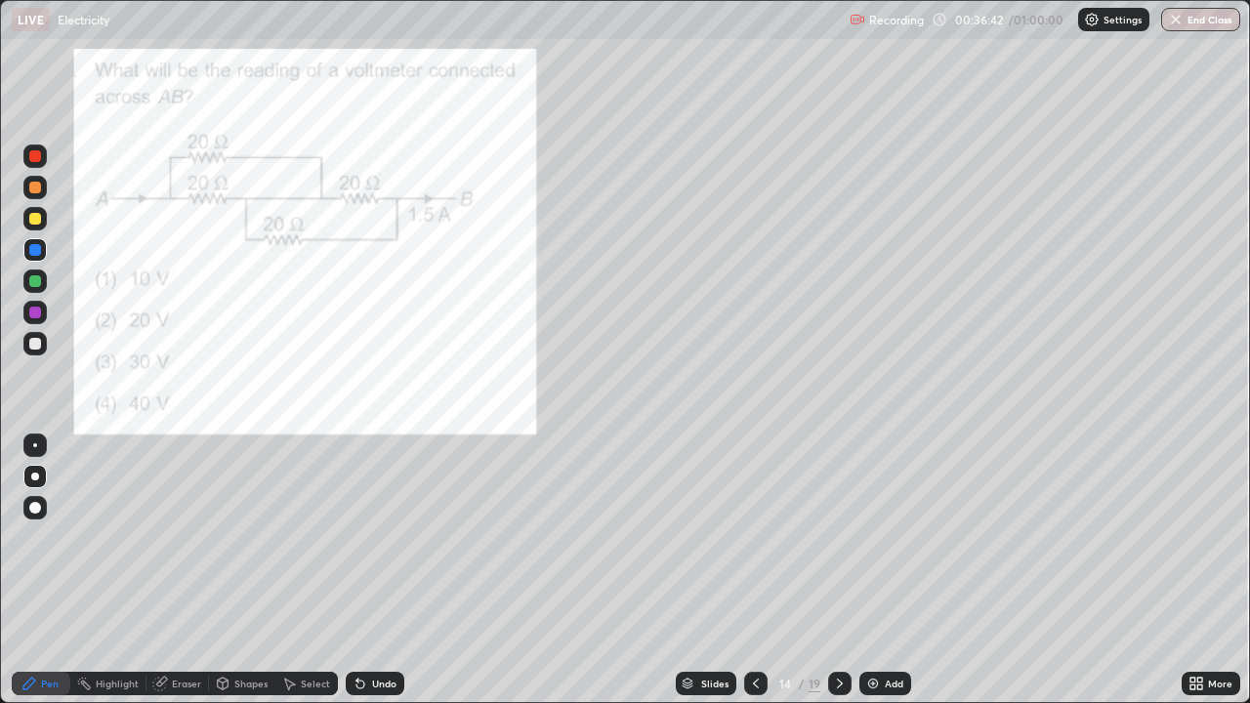
click at [36, 255] on div at bounding box center [35, 250] width 12 height 12
click at [35, 342] on div at bounding box center [35, 344] width 12 height 12
click at [36, 188] on div at bounding box center [35, 188] width 12 height 12
click at [833, 570] on icon at bounding box center [840, 684] width 16 height 16
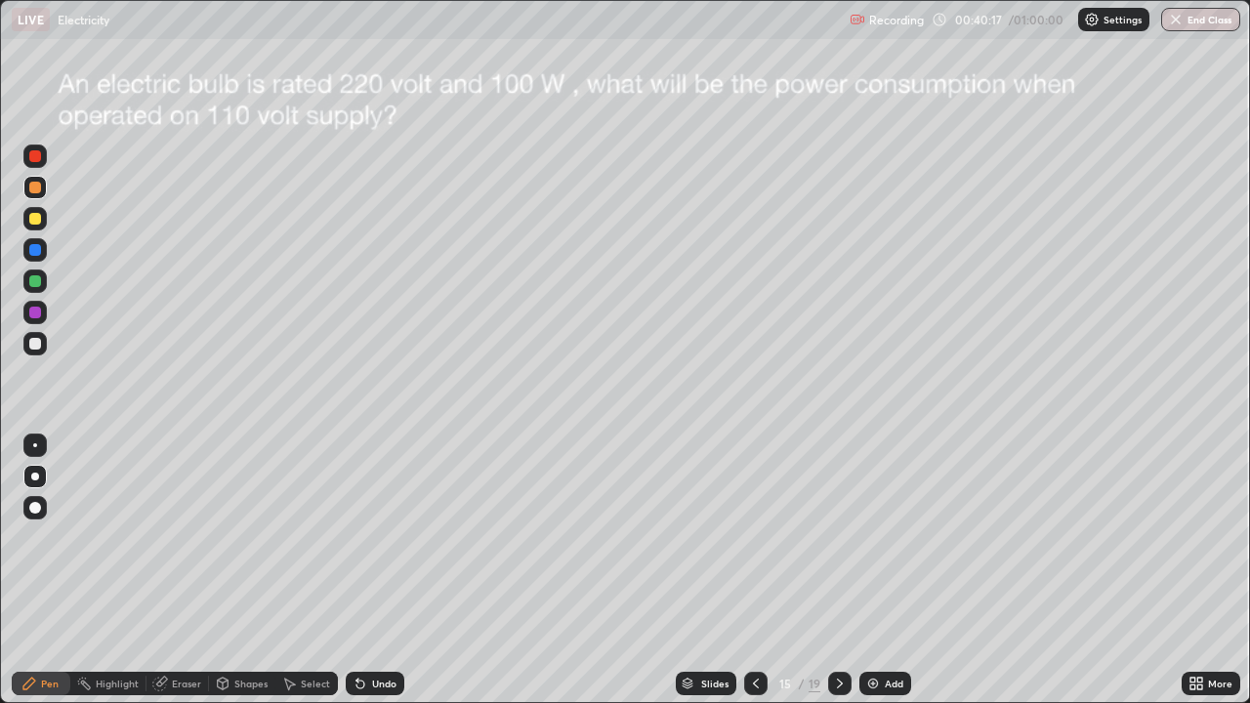
click at [32, 354] on div at bounding box center [34, 343] width 23 height 23
click at [384, 570] on div "Undo" at bounding box center [375, 683] width 59 height 23
click at [30, 347] on div at bounding box center [35, 344] width 12 height 12
click at [301, 570] on div "Select" at bounding box center [306, 683] width 63 height 23
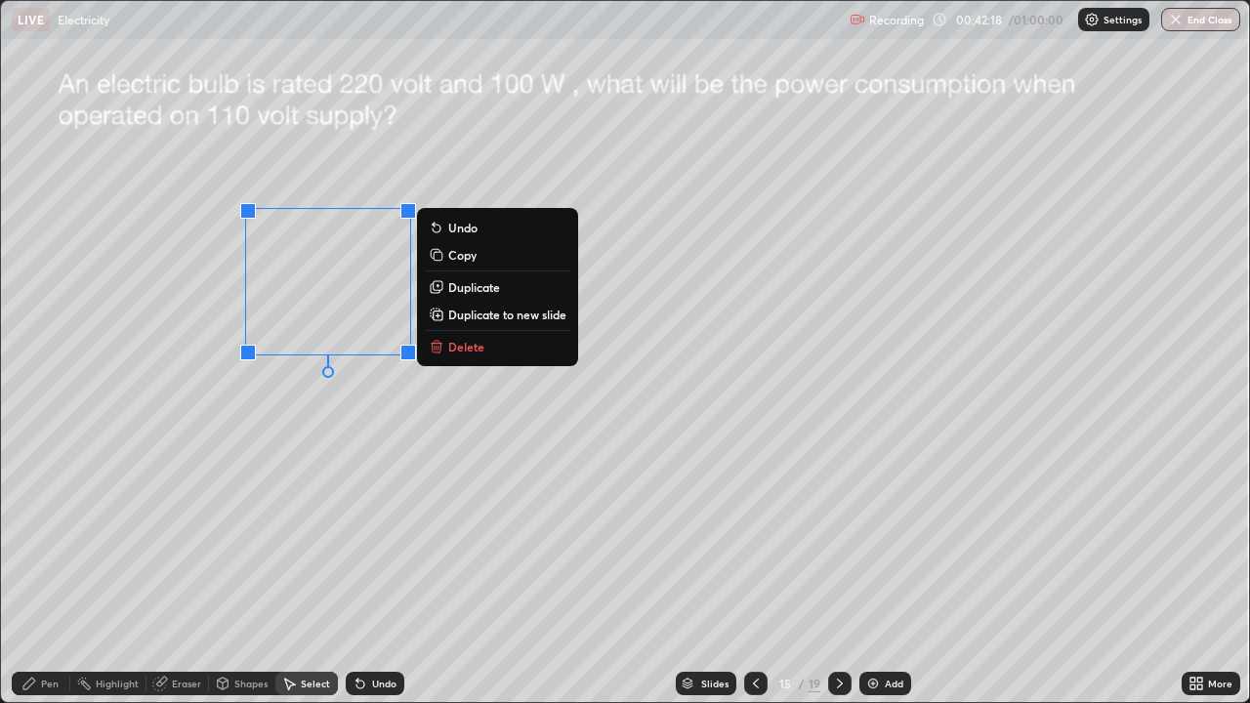
click at [449, 347] on p "Delete" at bounding box center [466, 347] width 36 height 16
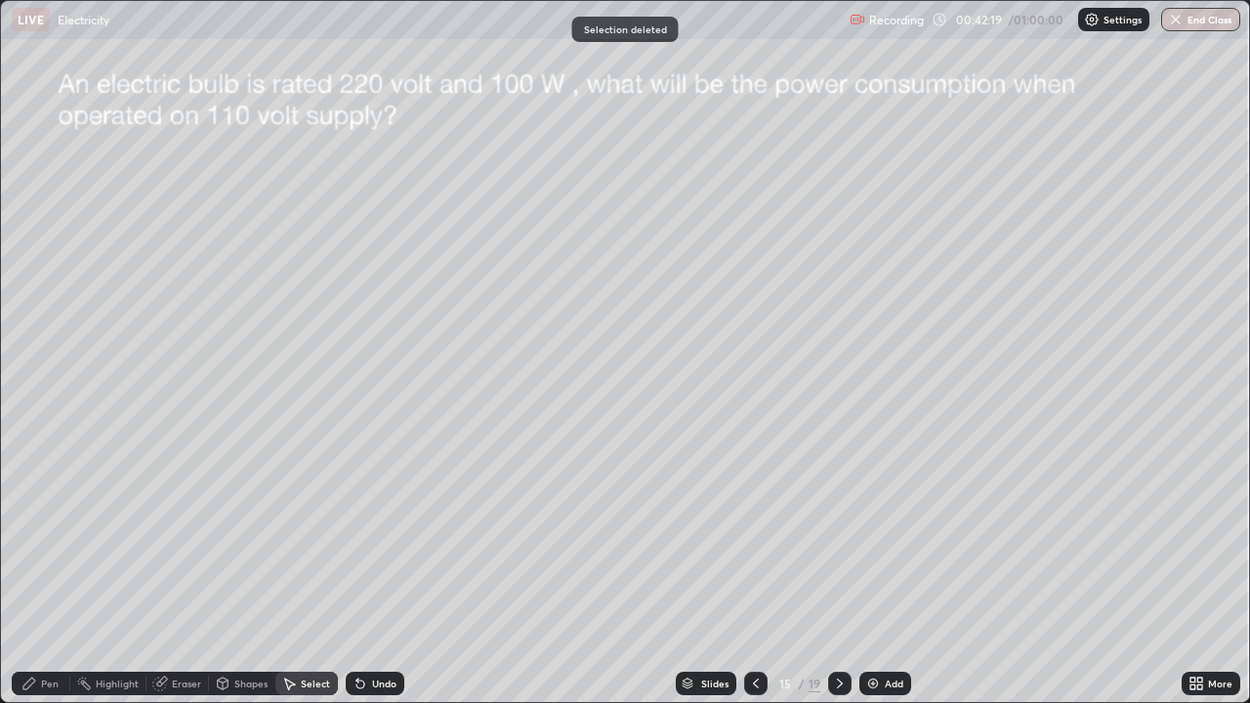
click at [27, 570] on icon at bounding box center [29, 684] width 16 height 16
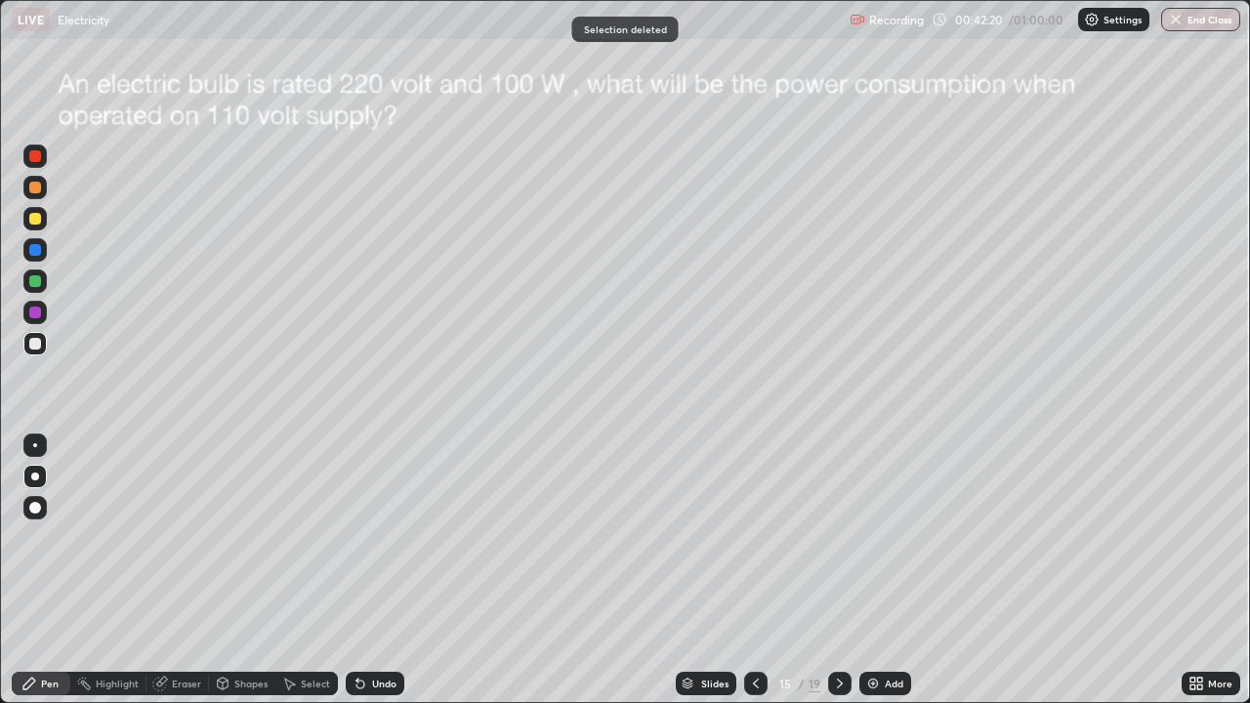
click at [33, 344] on div at bounding box center [35, 344] width 12 height 12
click at [378, 570] on div "Undo" at bounding box center [375, 683] width 59 height 23
click at [390, 570] on div "Undo" at bounding box center [384, 684] width 24 height 10
click at [366, 570] on div "Undo" at bounding box center [375, 683] width 59 height 23
click at [183, 570] on div "Eraser" at bounding box center [186, 684] width 29 height 10
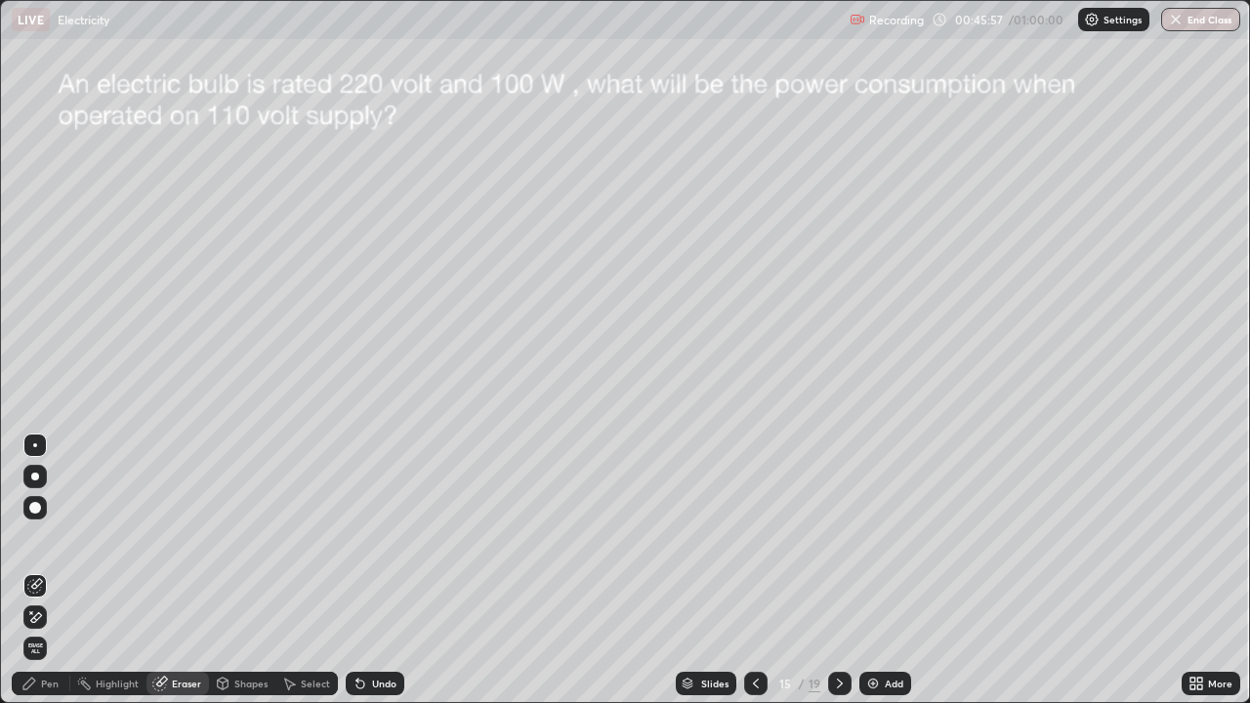
click at [39, 570] on div "Pen" at bounding box center [41, 683] width 59 height 23
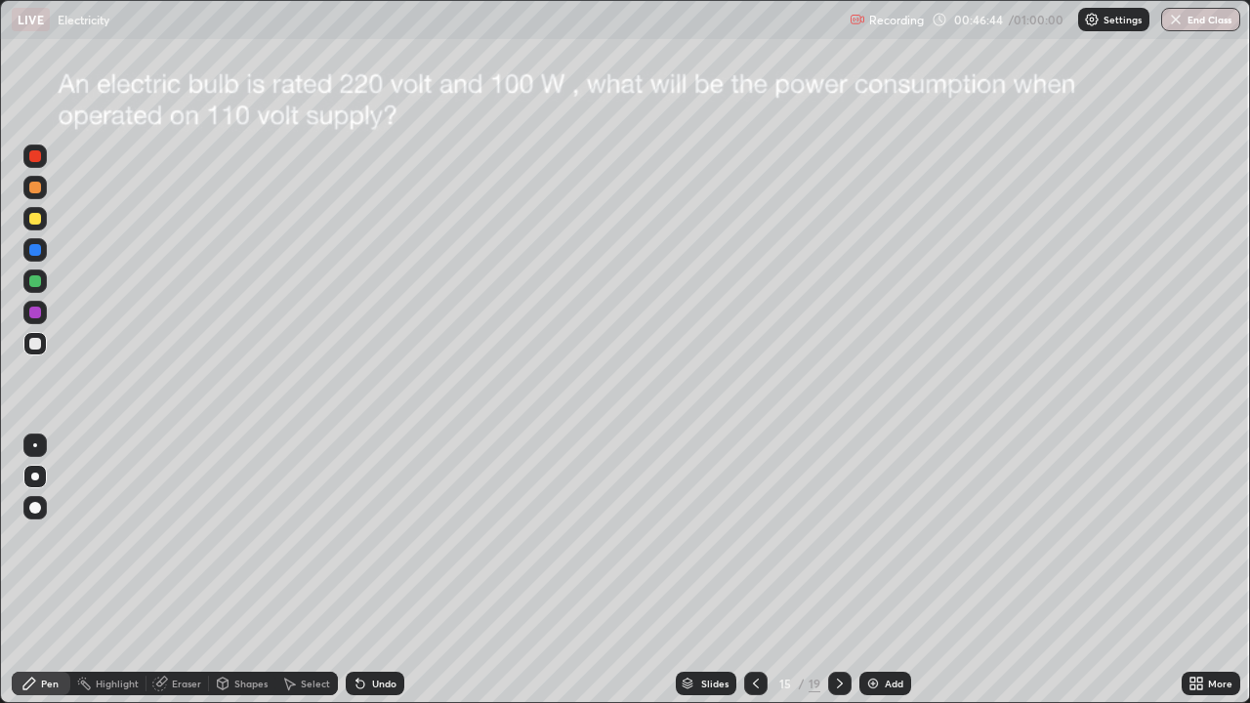
click at [879, 570] on img at bounding box center [873, 684] width 16 height 16
click at [29, 345] on div at bounding box center [35, 344] width 12 height 12
click at [395, 570] on div "Undo" at bounding box center [375, 683] width 59 height 23
click at [841, 570] on icon at bounding box center [841, 684] width 16 height 16
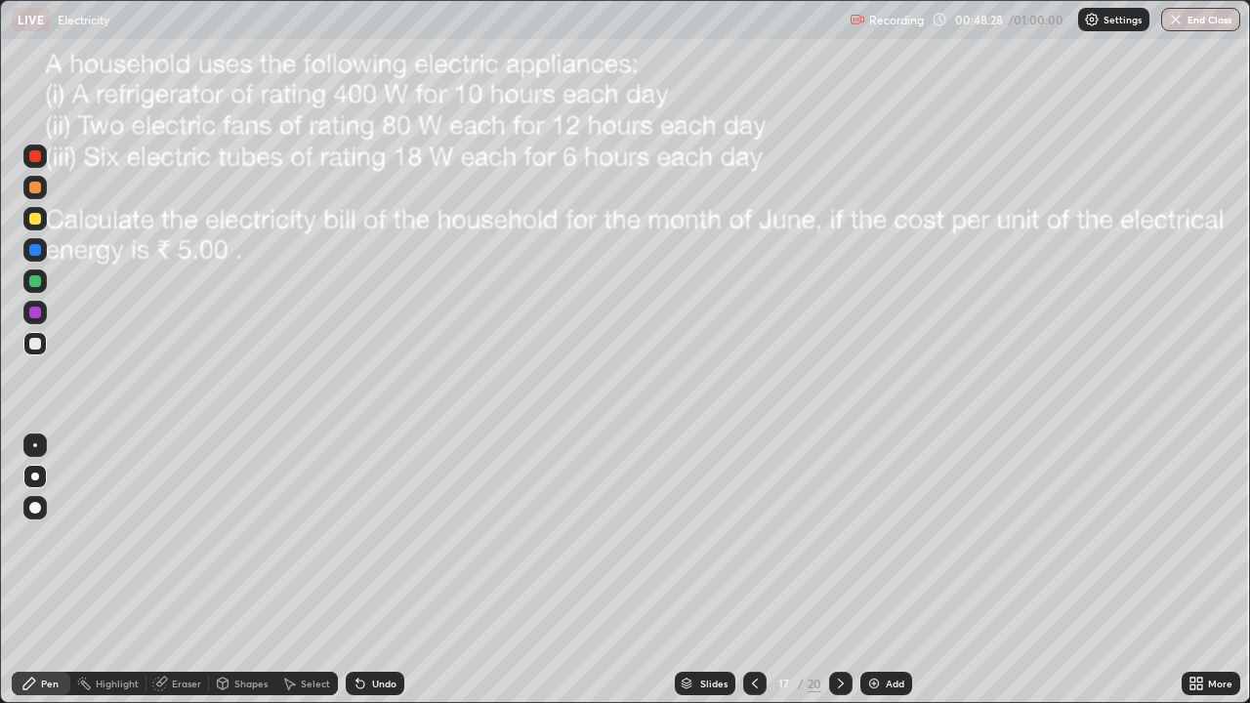
click at [849, 570] on div at bounding box center [840, 683] width 23 height 23
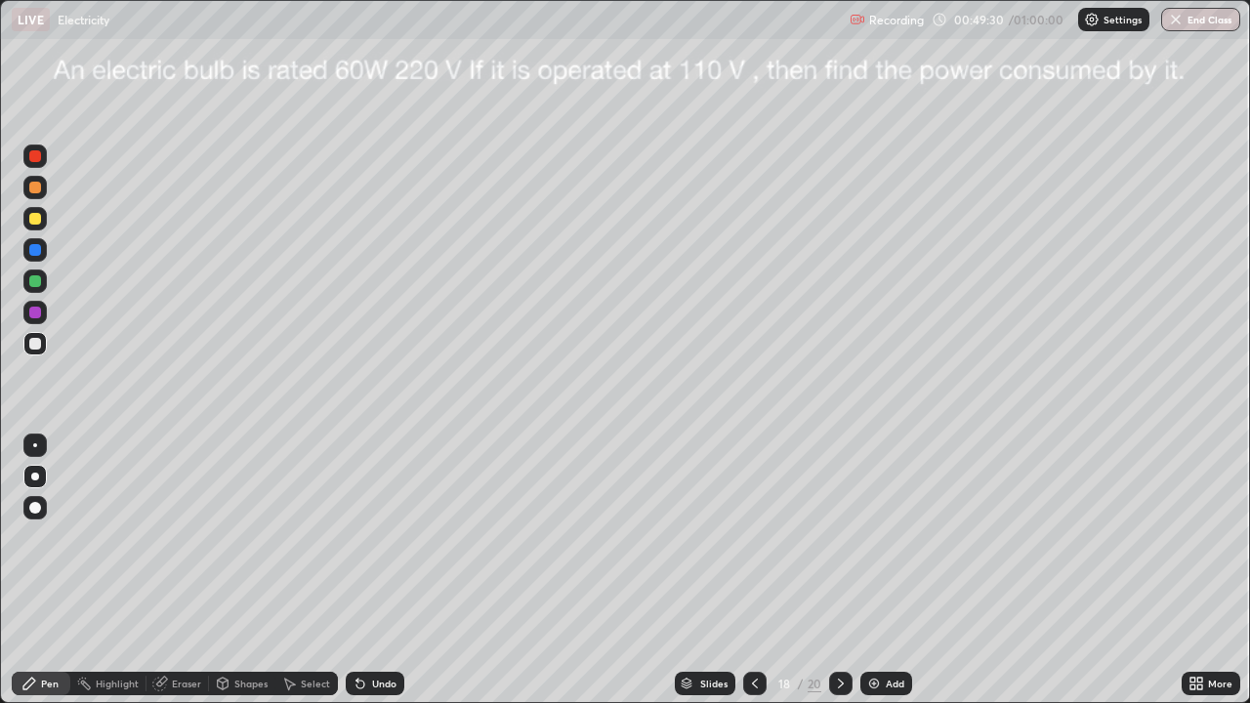
click at [837, 570] on div at bounding box center [840, 683] width 23 height 23
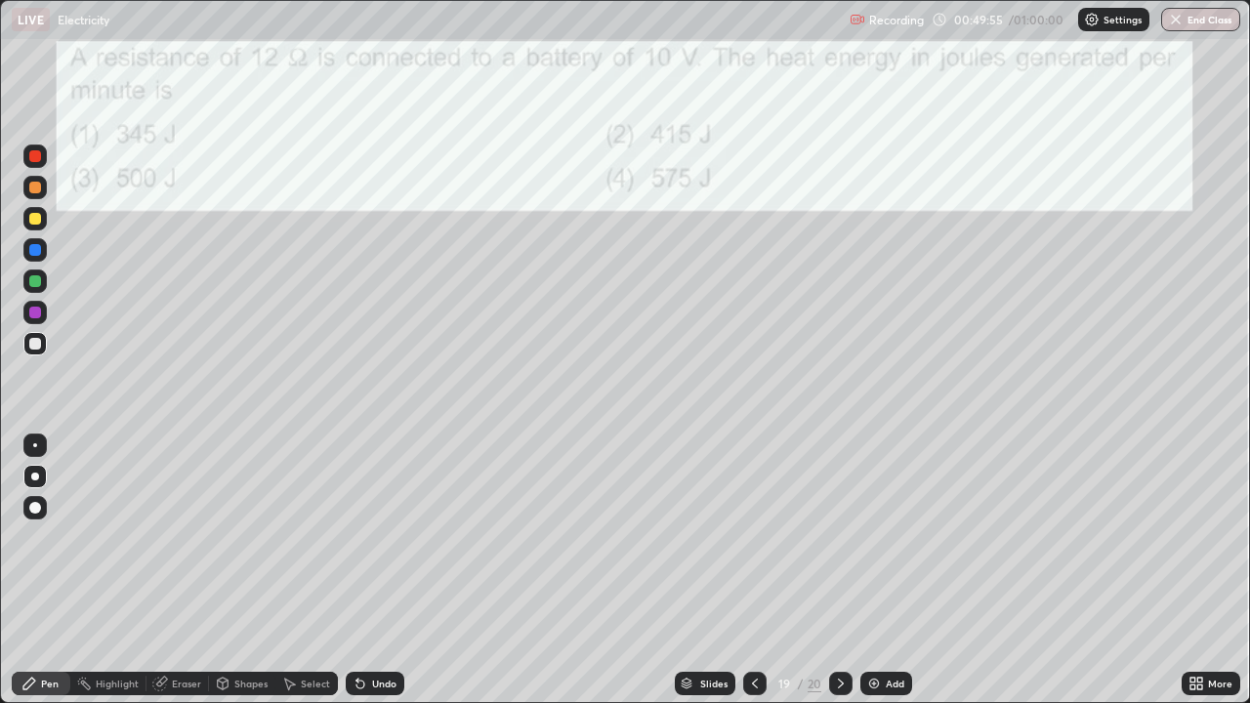
click at [365, 570] on div "Undo" at bounding box center [375, 683] width 59 height 23
click at [372, 570] on div "Undo" at bounding box center [384, 684] width 24 height 10
click at [840, 570] on icon at bounding box center [841, 684] width 6 height 10
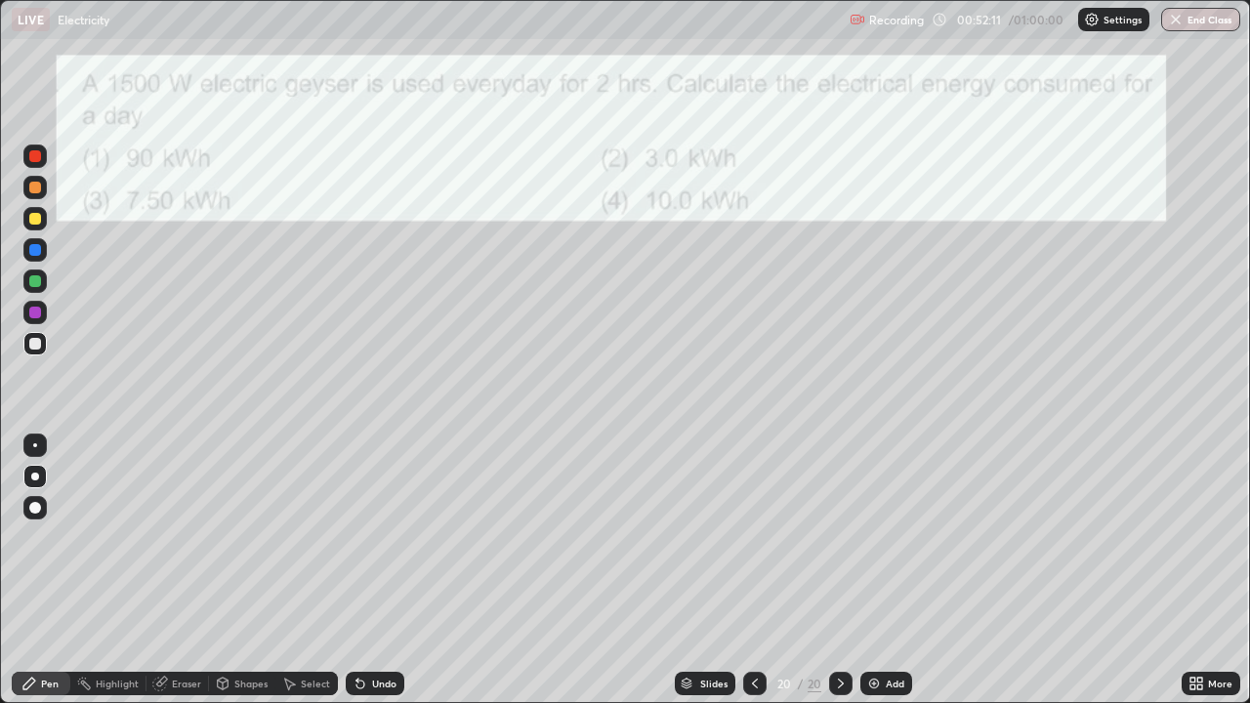
click at [31, 352] on div at bounding box center [34, 343] width 23 height 23
click at [35, 477] on div at bounding box center [35, 477] width 8 height 8
click at [837, 570] on icon at bounding box center [841, 684] width 16 height 16
click at [753, 570] on icon at bounding box center [755, 684] width 16 height 16
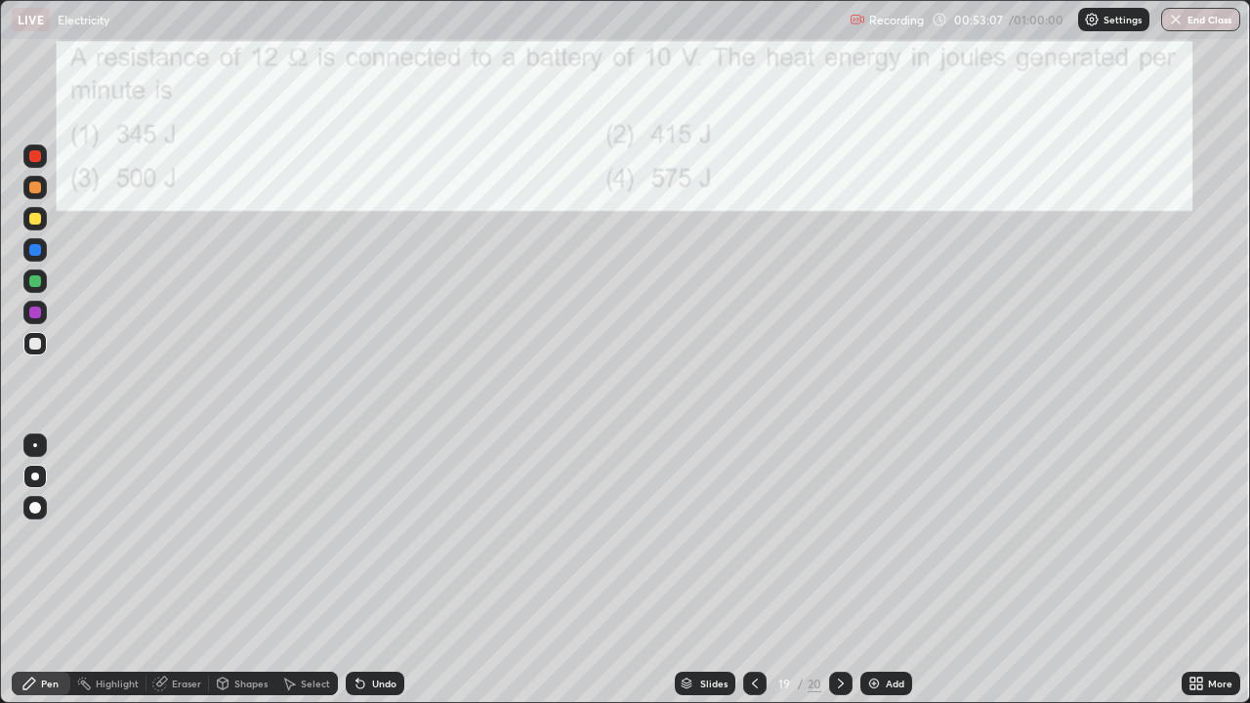
click at [753, 570] on icon at bounding box center [755, 684] width 6 height 10
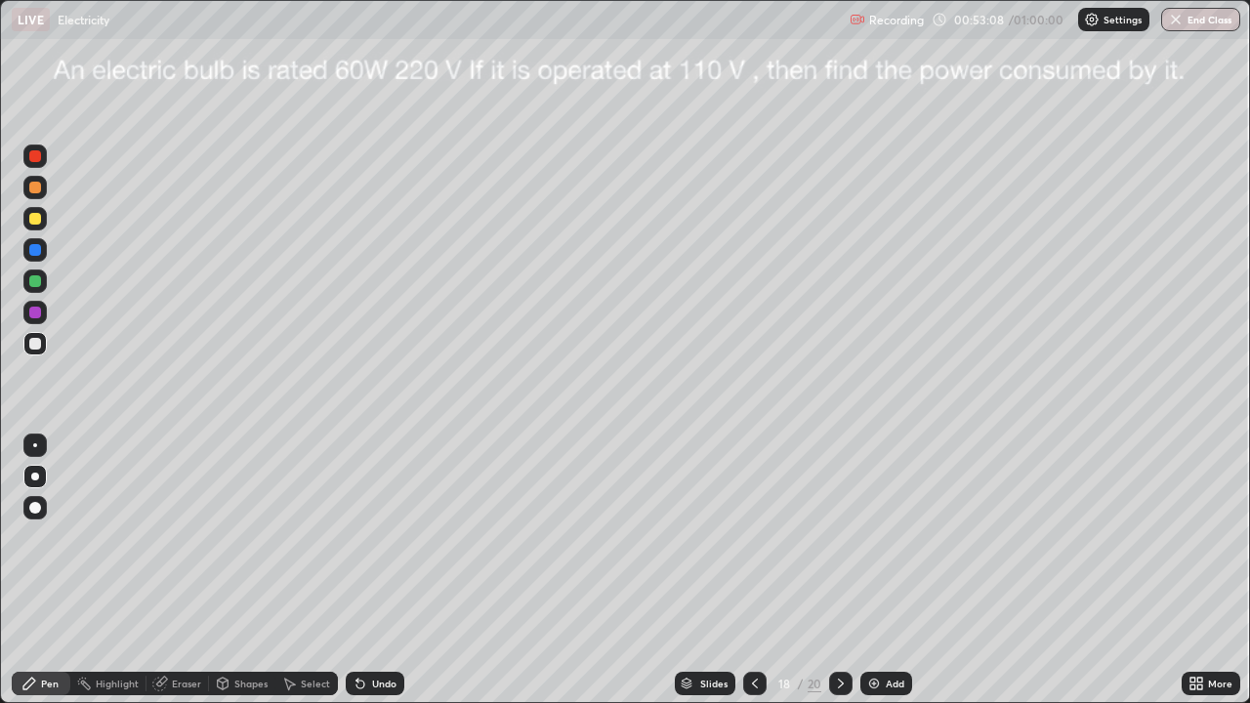
click at [752, 570] on icon at bounding box center [755, 684] width 6 height 10
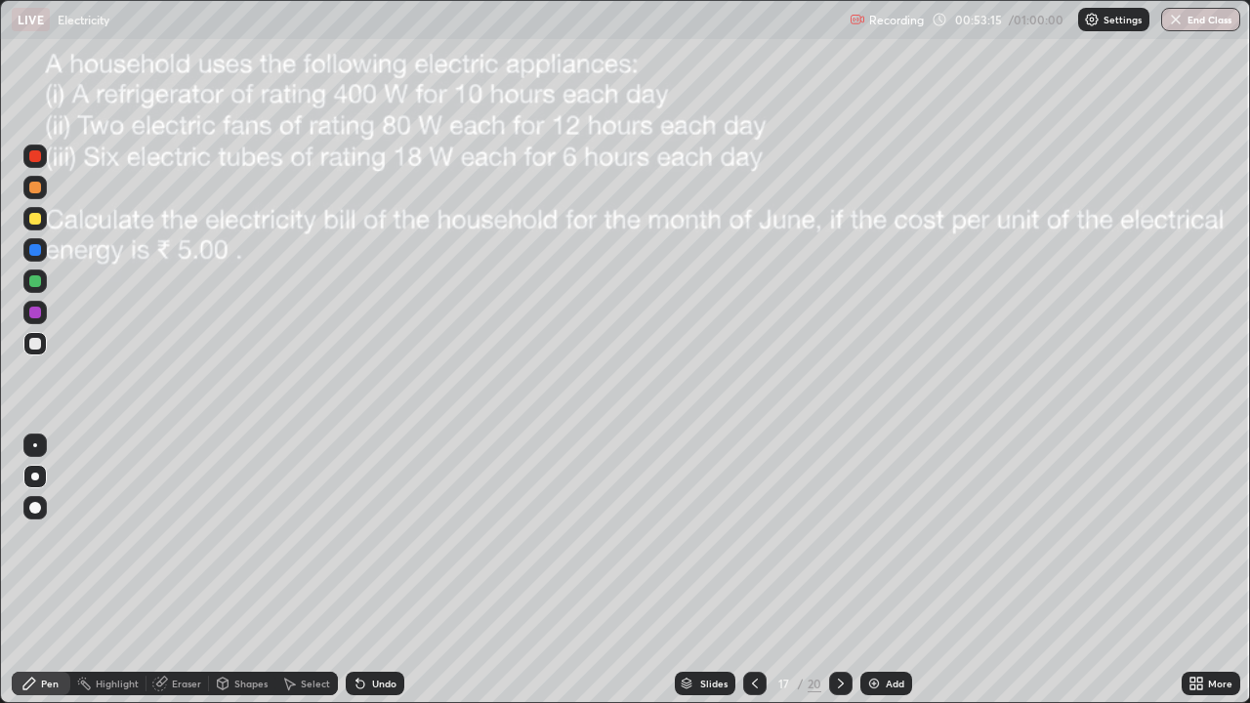
click at [844, 570] on div at bounding box center [840, 683] width 23 height 23
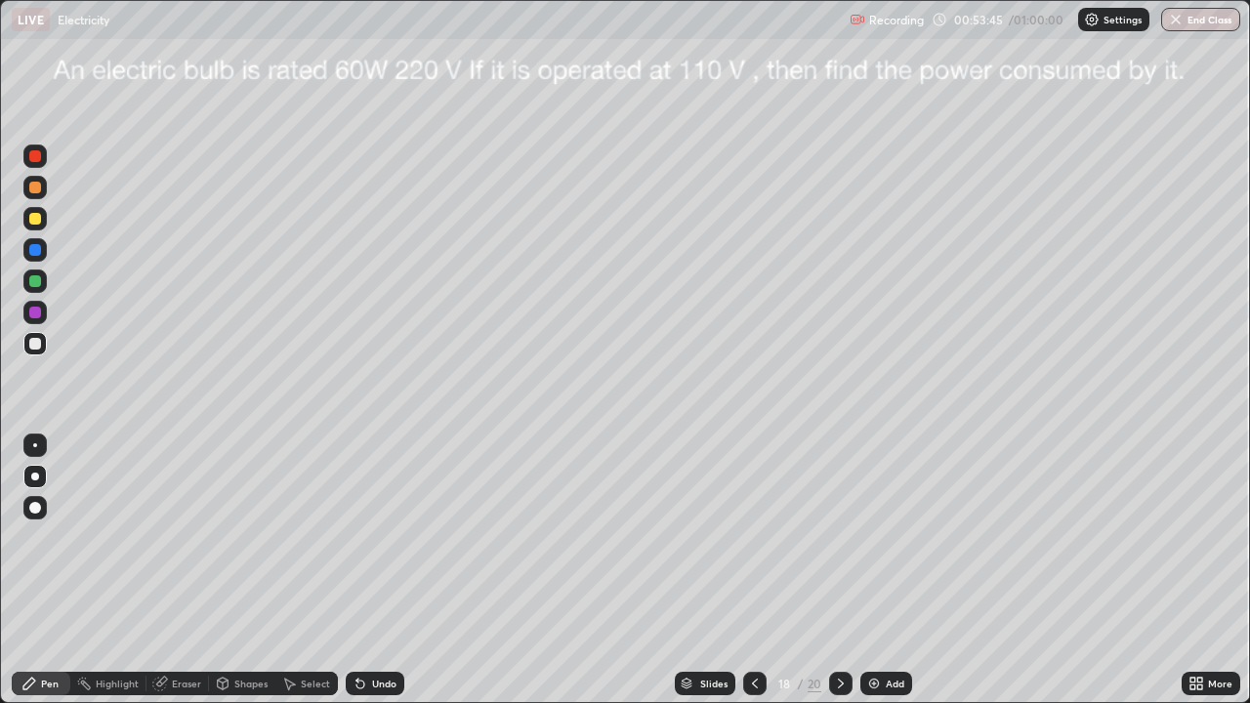
click at [1194, 20] on button "End Class" at bounding box center [1200, 19] width 79 height 23
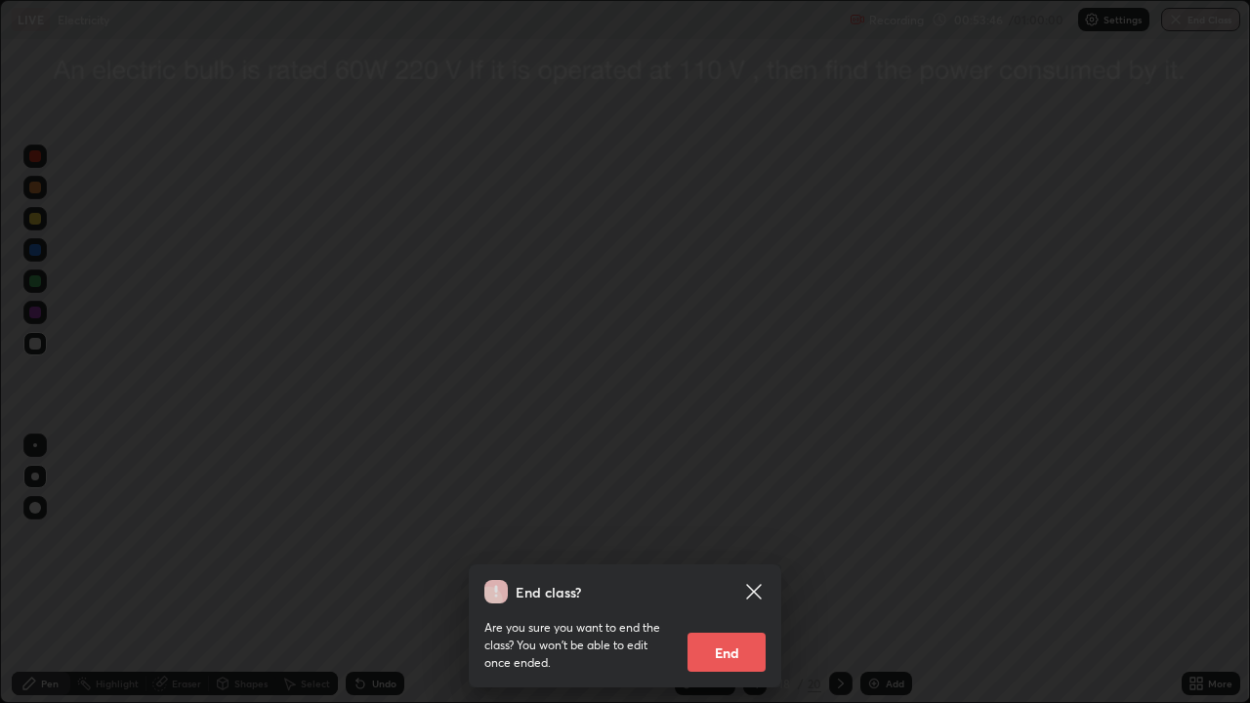
click at [707, 570] on button "End" at bounding box center [727, 652] width 78 height 39
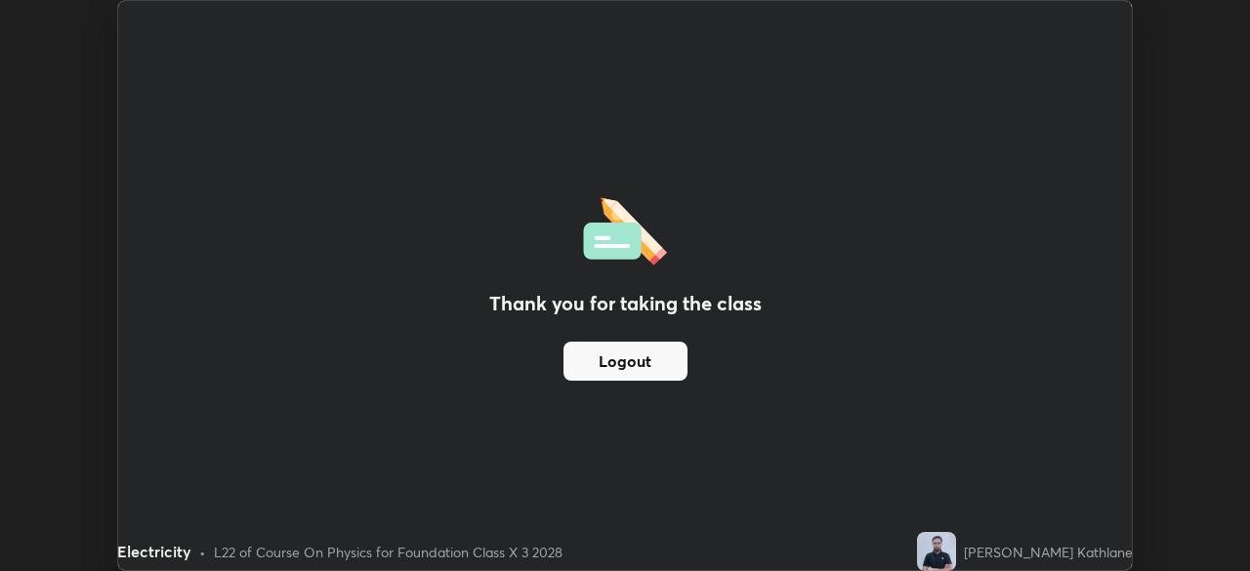
scroll to position [97085, 96407]
